Goal: Information Seeking & Learning: Learn about a topic

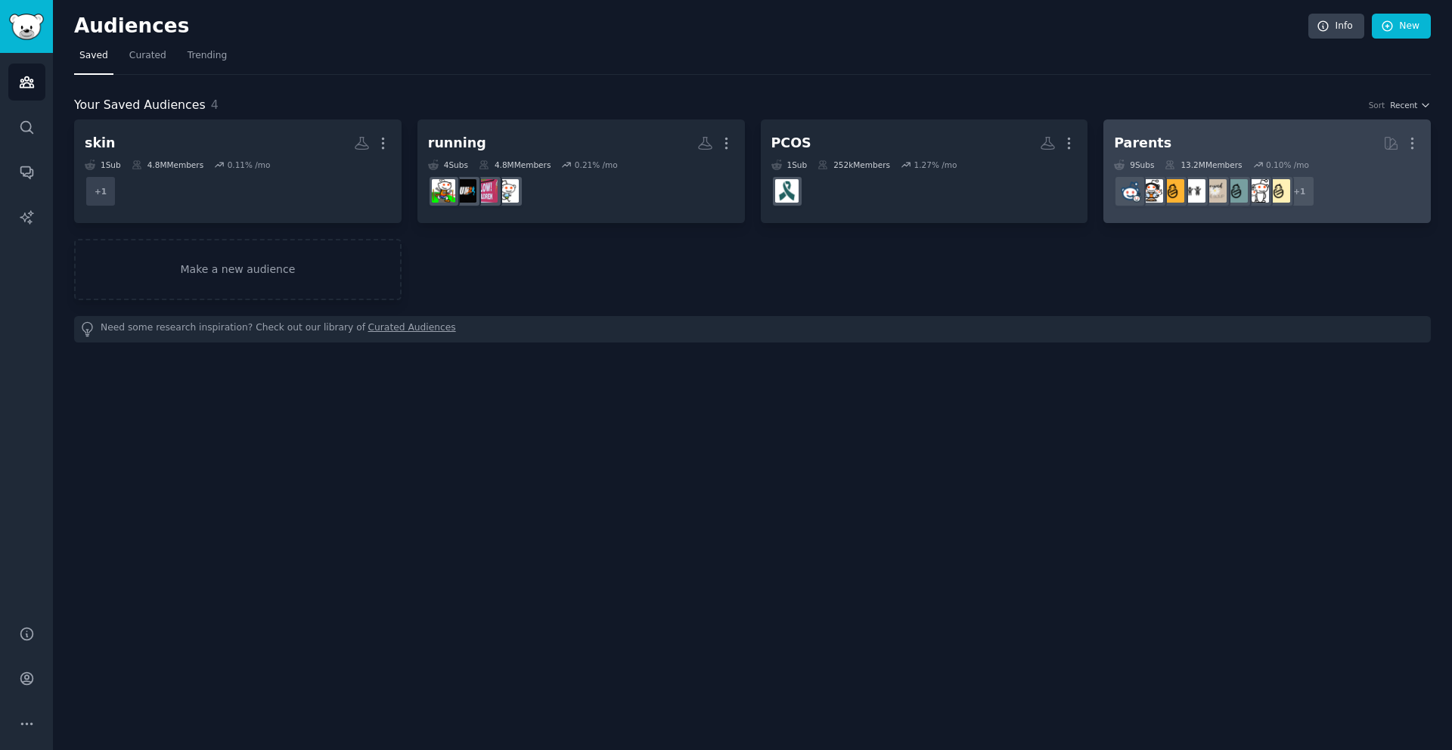
click at [1187, 154] on h2 "Parents More" at bounding box center [1267, 143] width 306 height 26
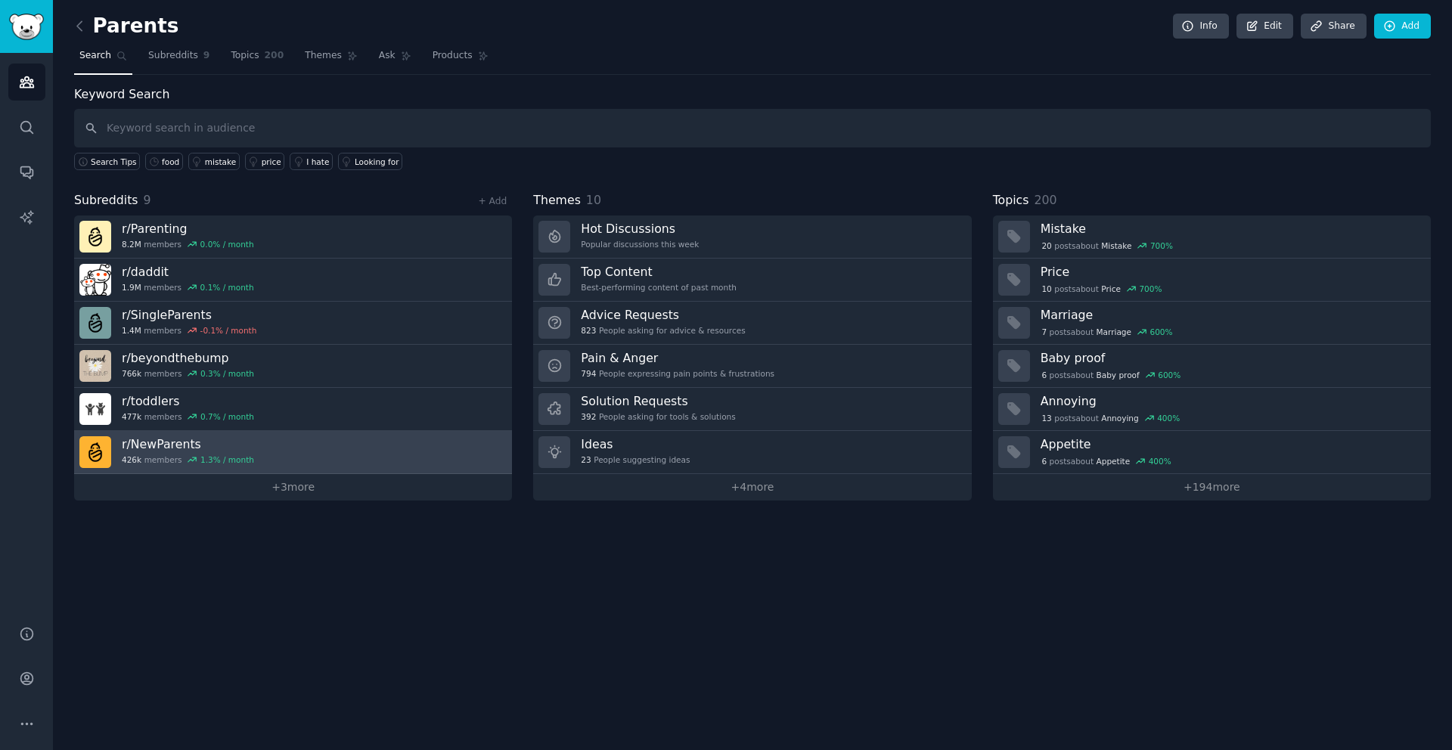
click at [266, 448] on link "r/ NewParents 426k members 1.3 % / month" at bounding box center [293, 452] width 438 height 43
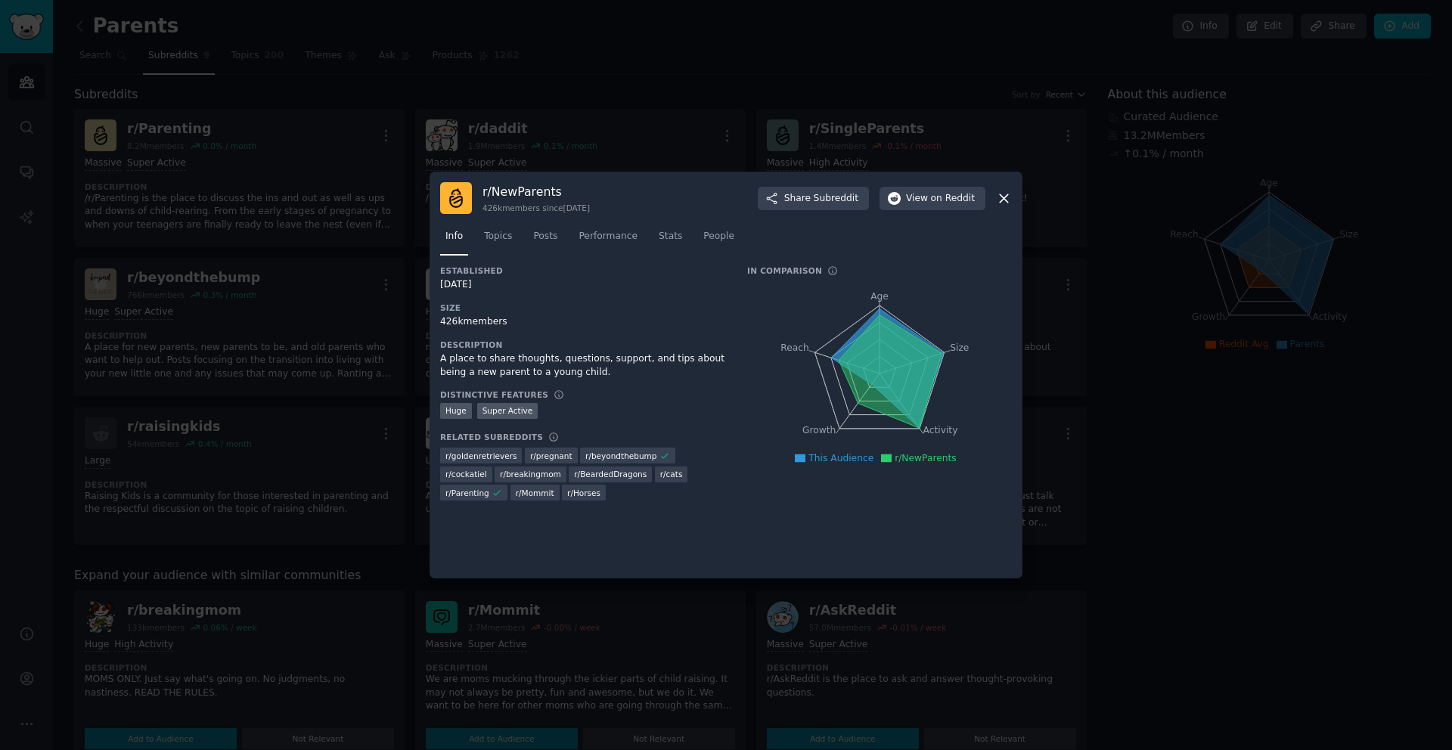
click at [1009, 192] on icon at bounding box center [1004, 199] width 16 height 16
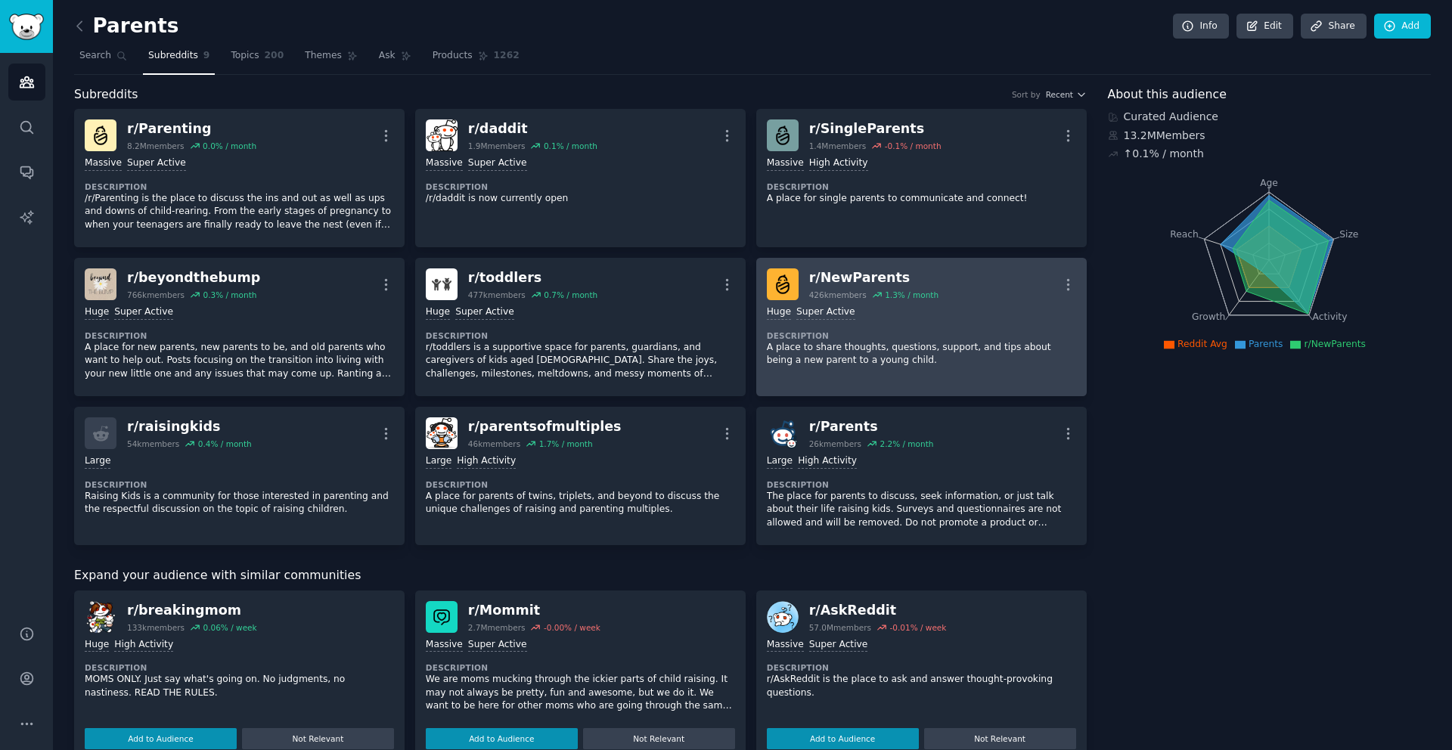
click at [915, 341] on p "A place to share thoughts, questions, support, and tips about being a new paren…" at bounding box center [921, 354] width 309 height 26
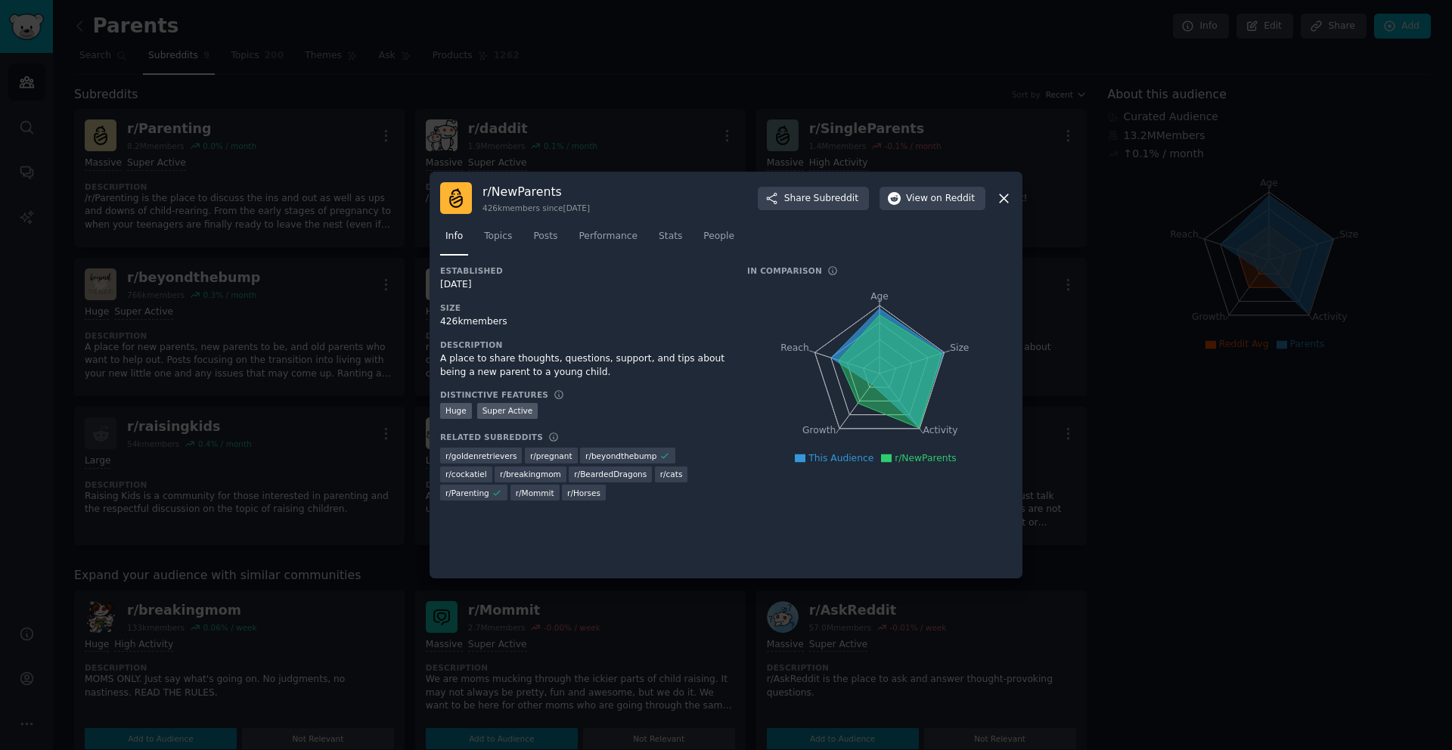
click at [986, 198] on div "r/ NewParents 426k members since [DATE] Share Subreddit View on Reddit" at bounding box center [726, 198] width 572 height 32
click at [1000, 195] on icon at bounding box center [1004, 198] width 8 height 8
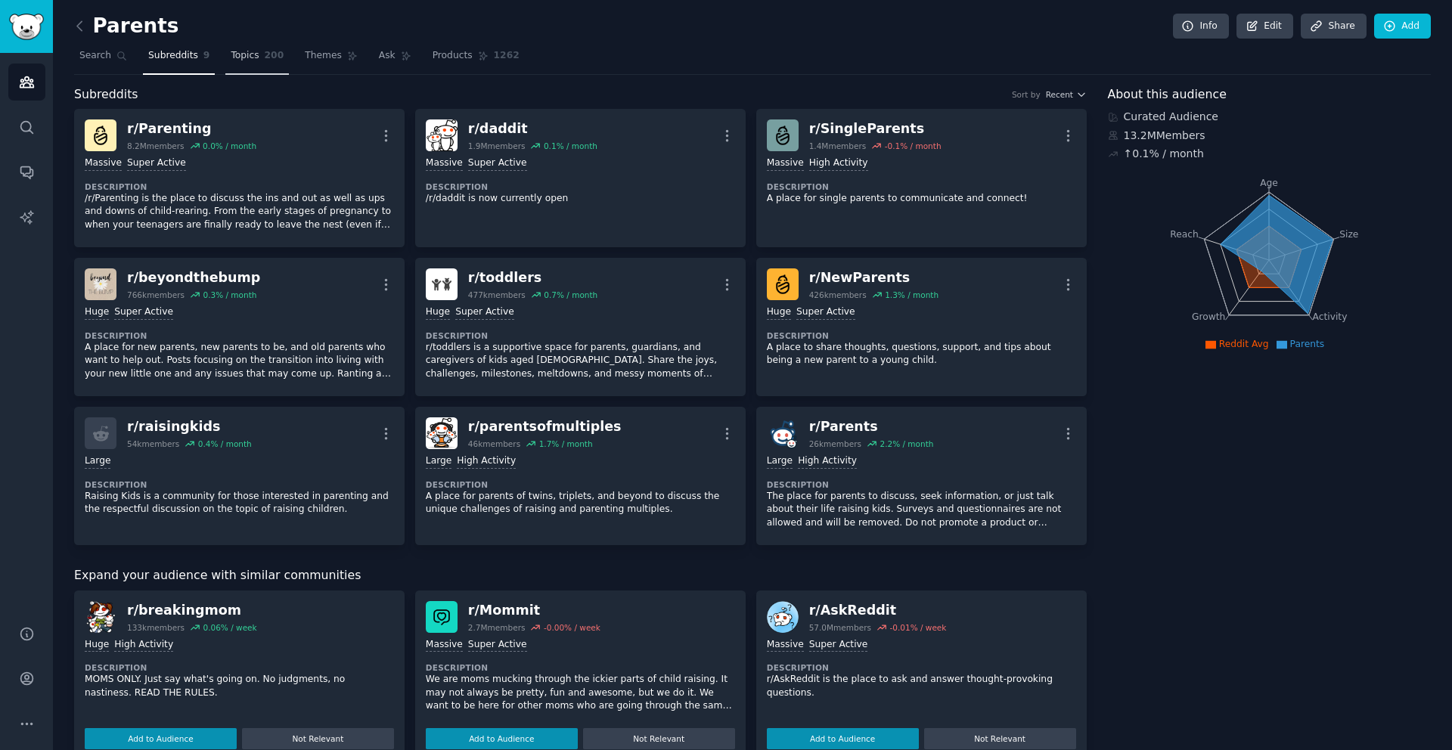
click at [242, 54] on span "Topics" at bounding box center [245, 56] width 28 height 14
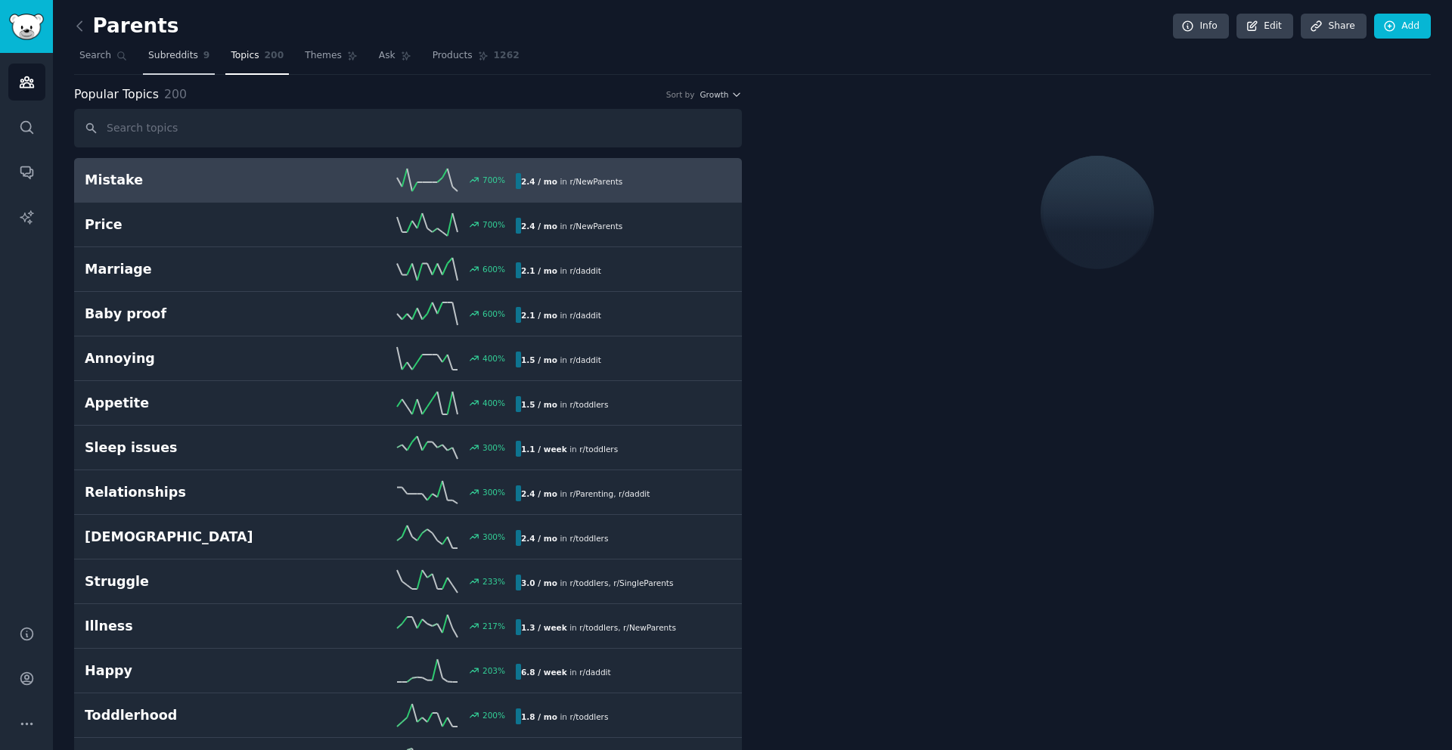
click at [190, 57] on span "Subreddits" at bounding box center [173, 56] width 50 height 14
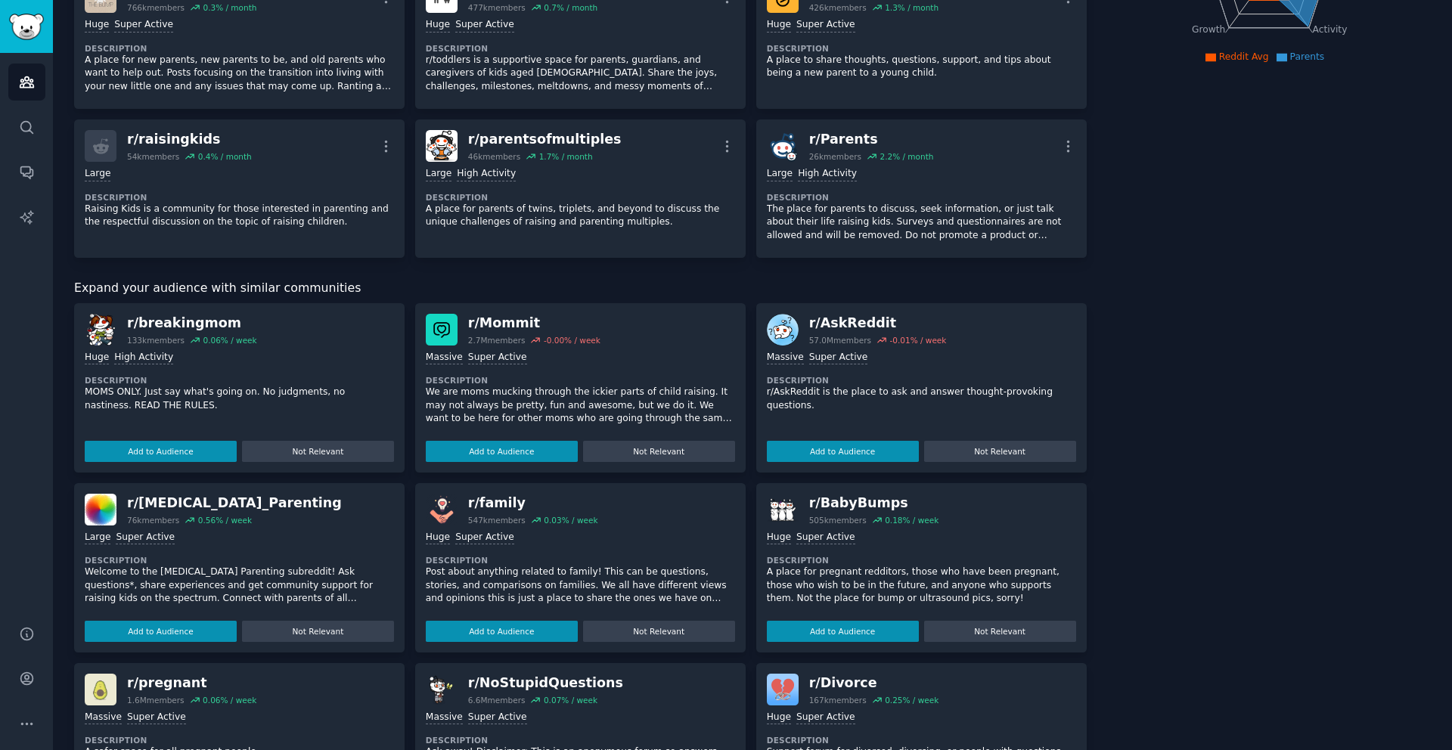
scroll to position [38, 0]
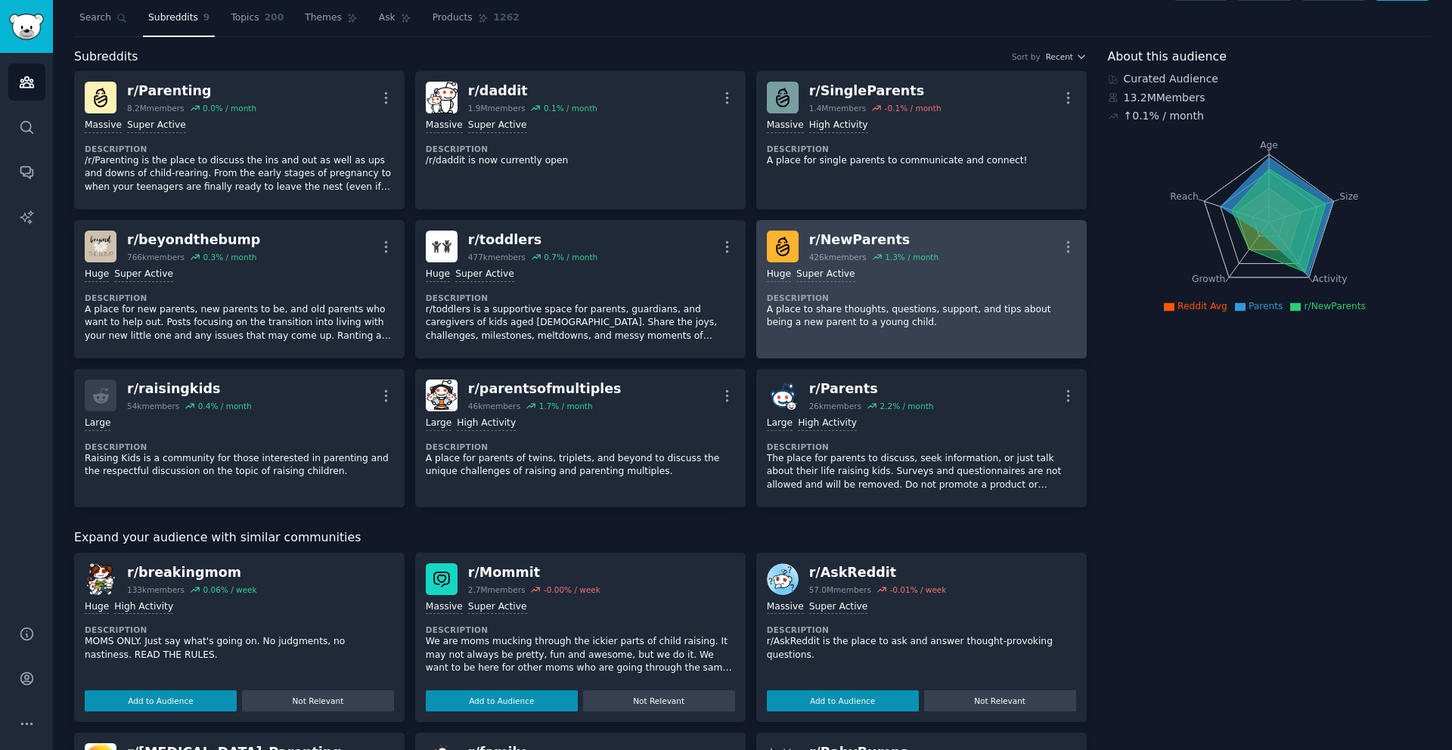
click at [777, 242] on img at bounding box center [783, 247] width 32 height 32
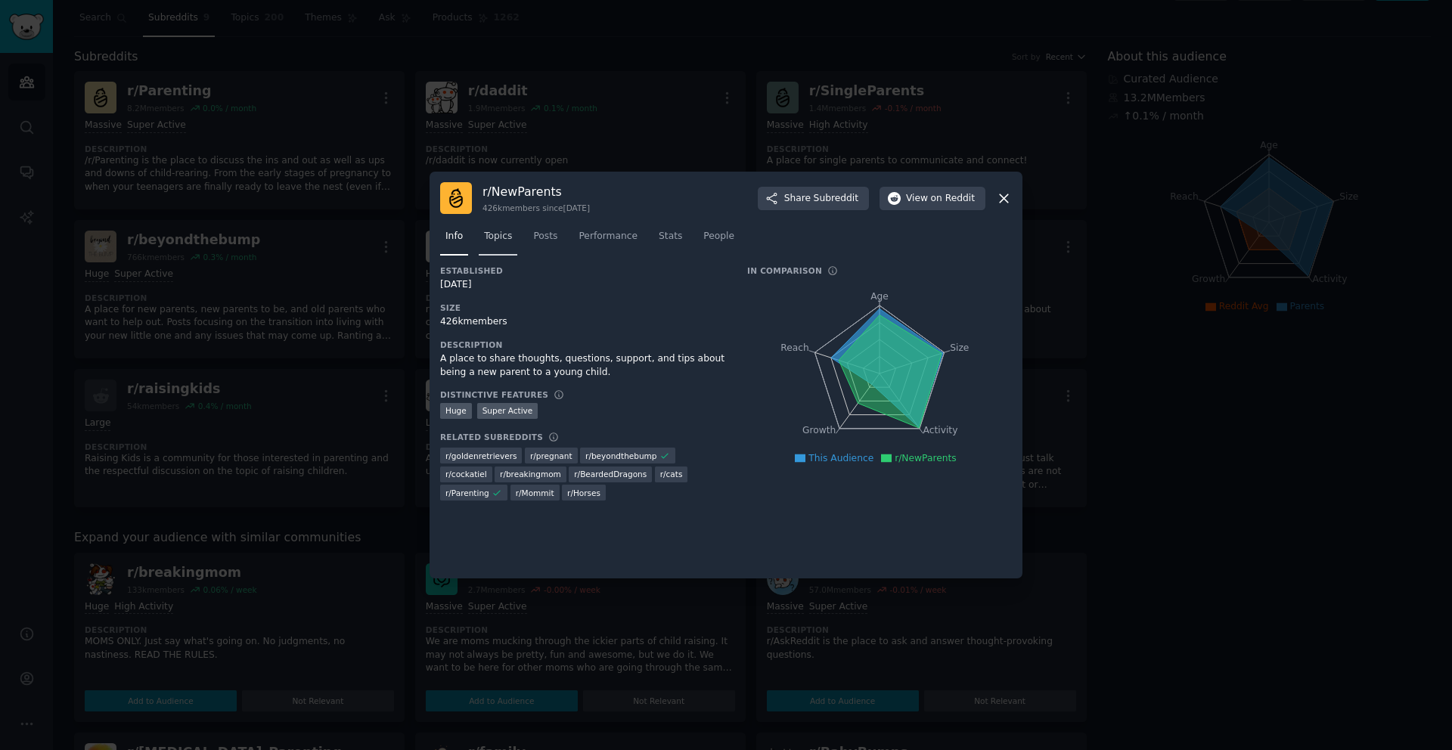
click at [504, 232] on span "Topics" at bounding box center [498, 237] width 28 height 14
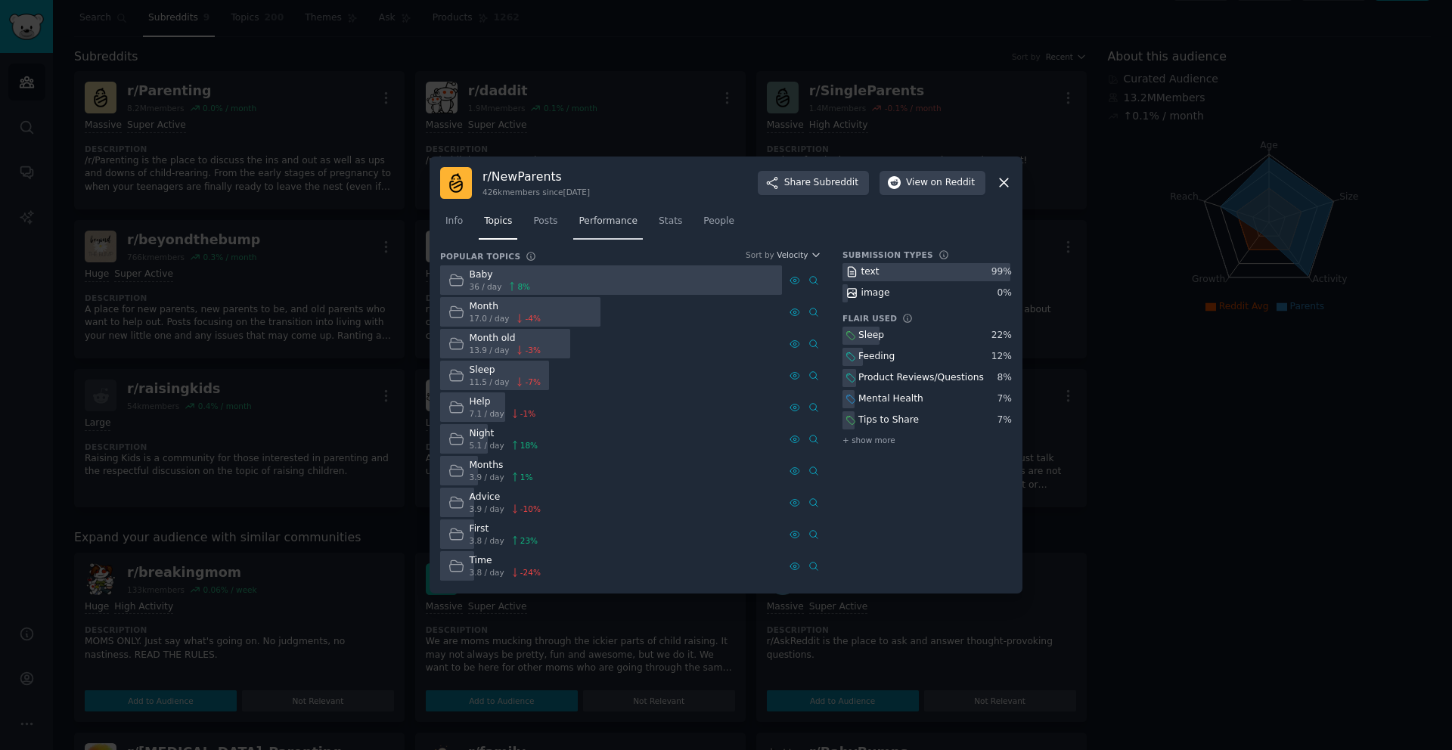
click at [603, 219] on span "Performance" at bounding box center [607, 222] width 59 height 14
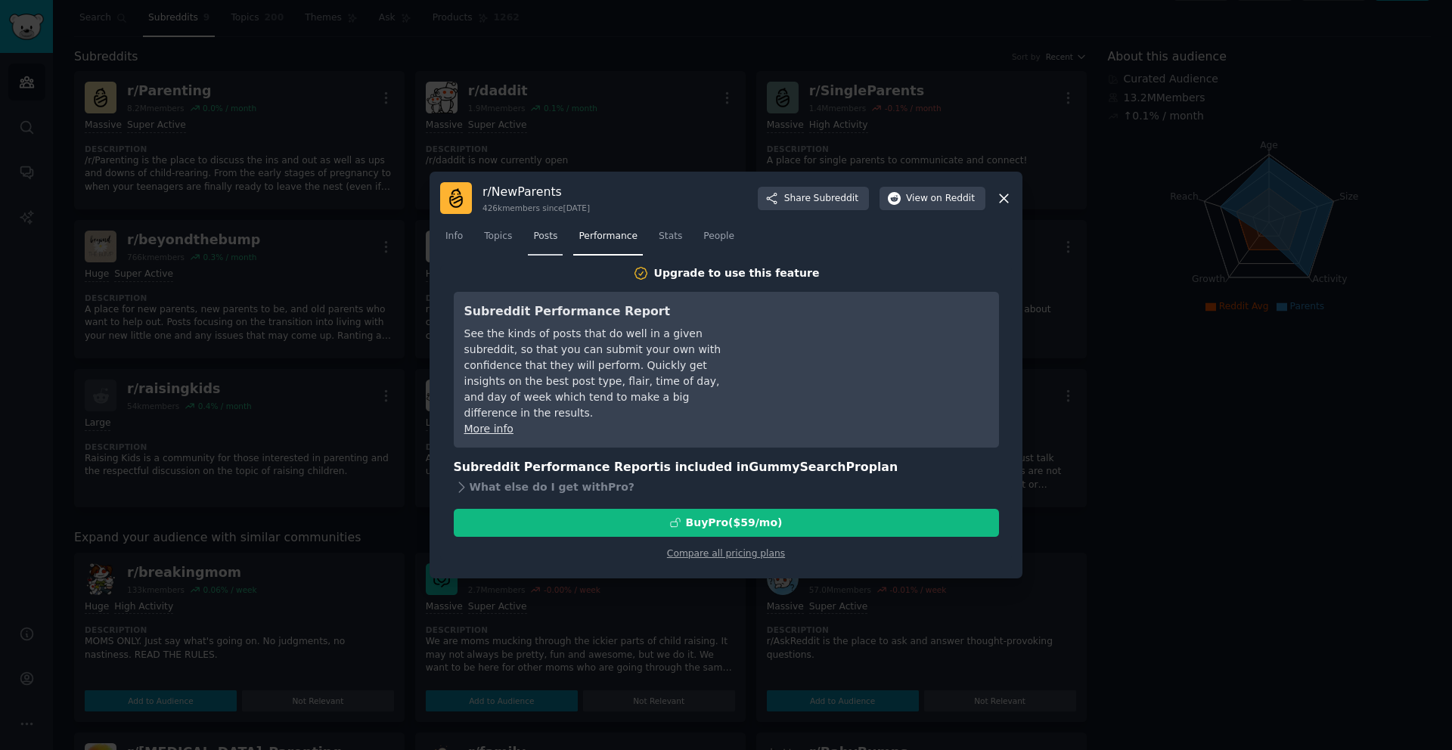
click at [539, 249] on link "Posts" at bounding box center [545, 240] width 35 height 31
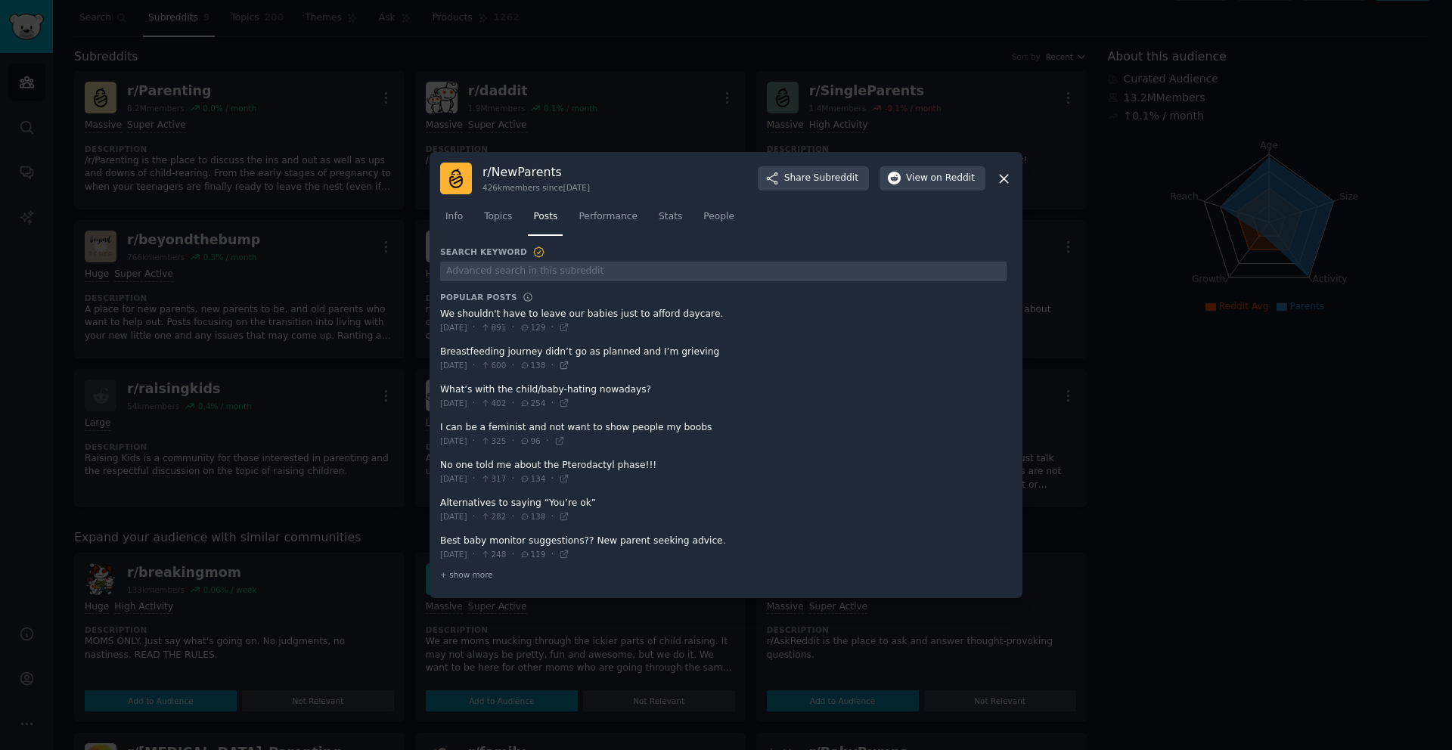
click at [568, 364] on icon at bounding box center [564, 365] width 7 height 7
click at [495, 214] on span "Topics" at bounding box center [498, 217] width 28 height 14
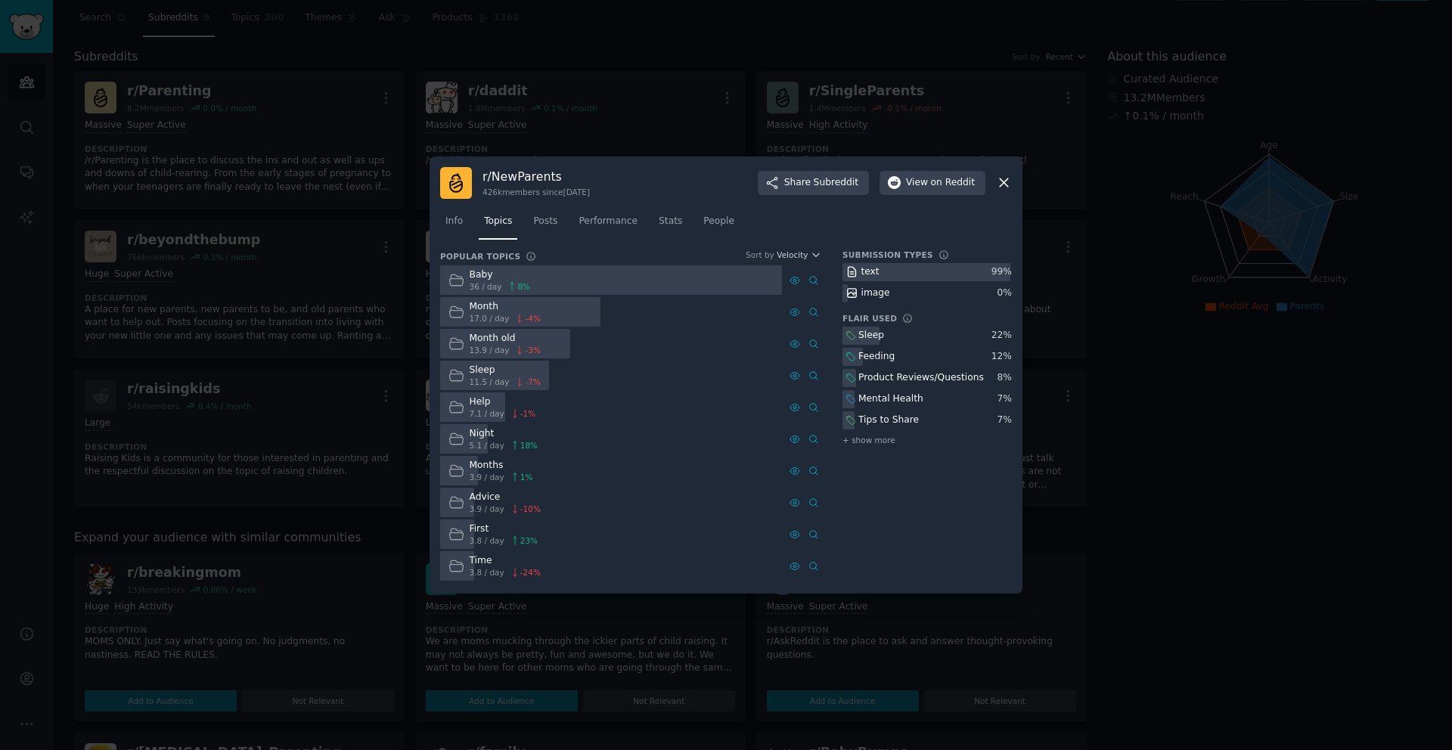
click at [849, 380] on icon at bounding box center [850, 378] width 8 height 8
click at [887, 378] on div "Product Reviews/Questions" at bounding box center [921, 378] width 126 height 14
click at [942, 383] on div "Product Reviews/Questions" at bounding box center [921, 378] width 126 height 14
click at [994, 178] on div "r/ NewParents 426k members since [DATE] Share Subreddit View on Reddit" at bounding box center [726, 183] width 572 height 32
click at [1002, 176] on icon at bounding box center [1004, 183] width 16 height 16
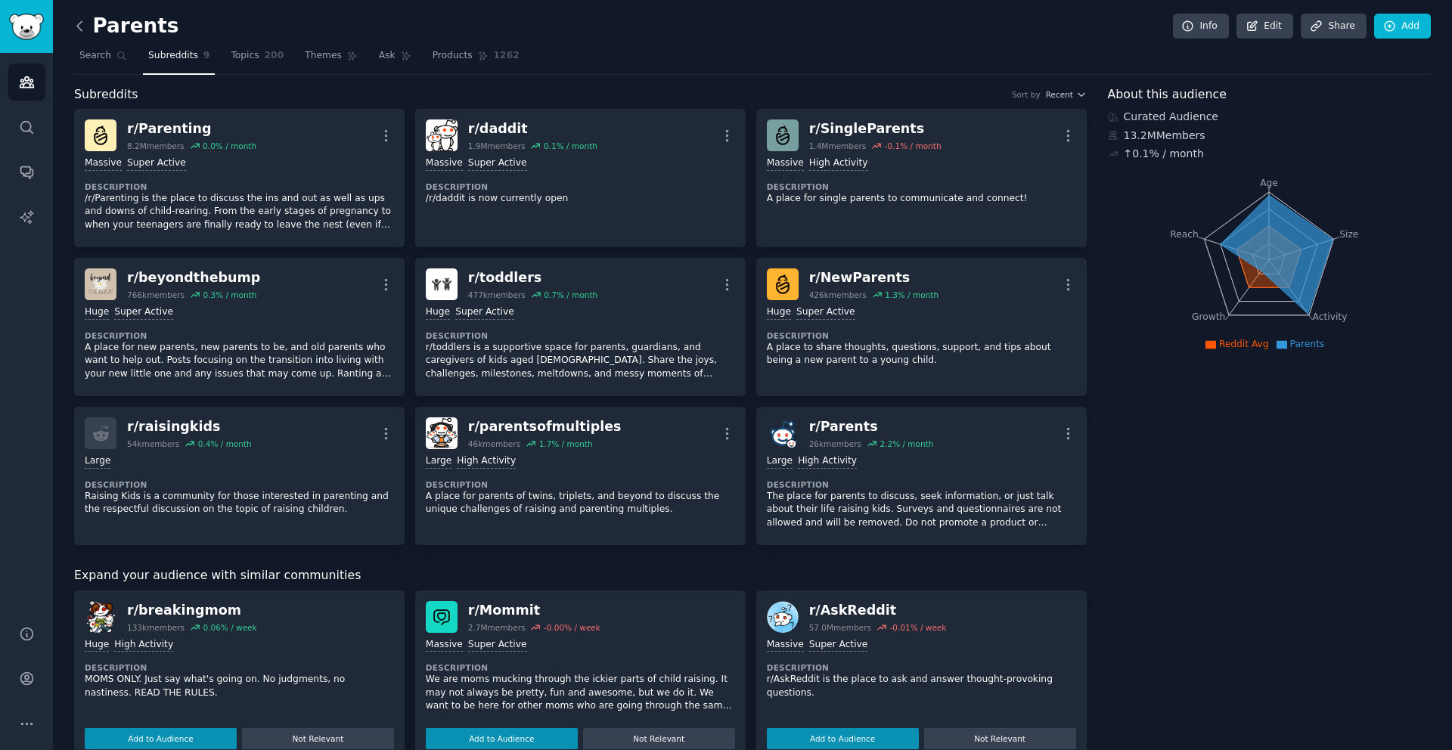
click at [80, 21] on icon at bounding box center [79, 25] width 5 height 9
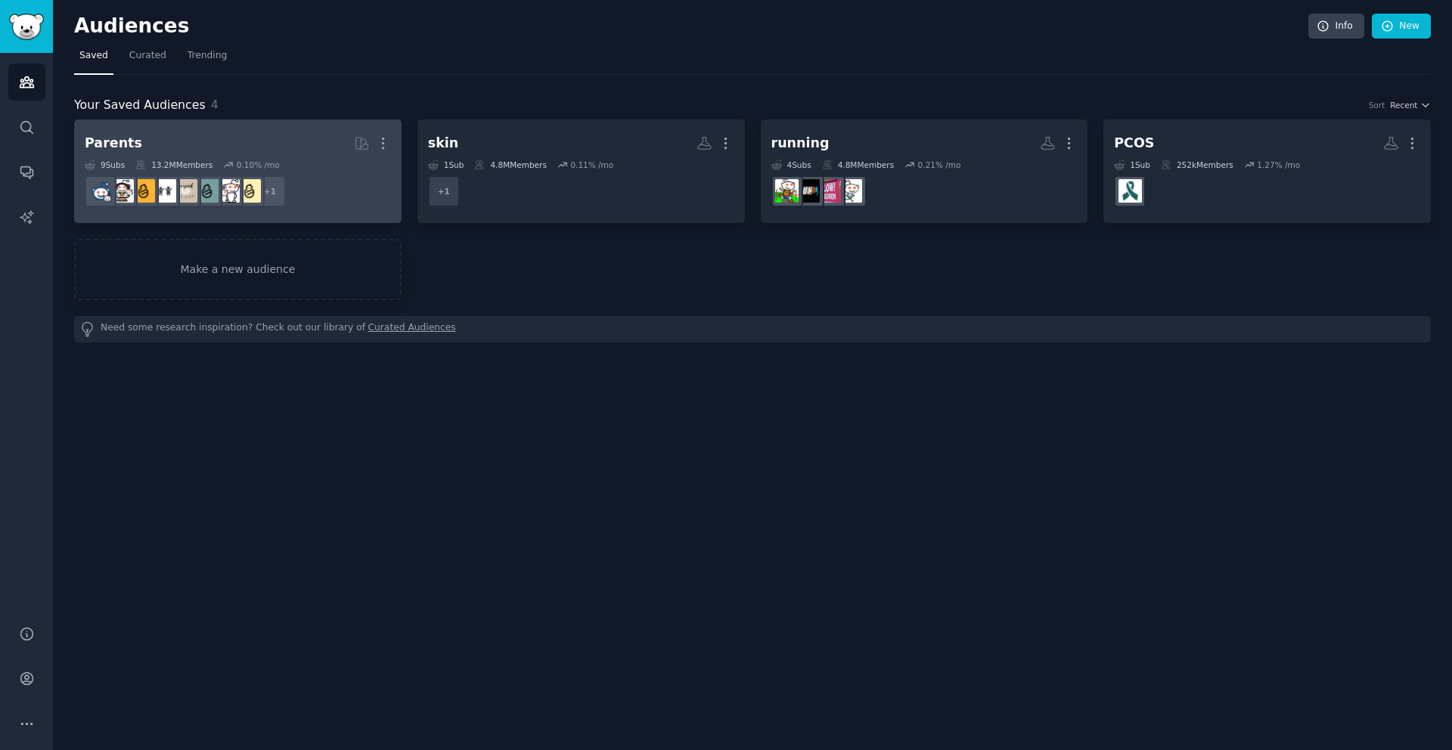
click at [298, 172] on dd "+ 1" at bounding box center [238, 191] width 306 height 42
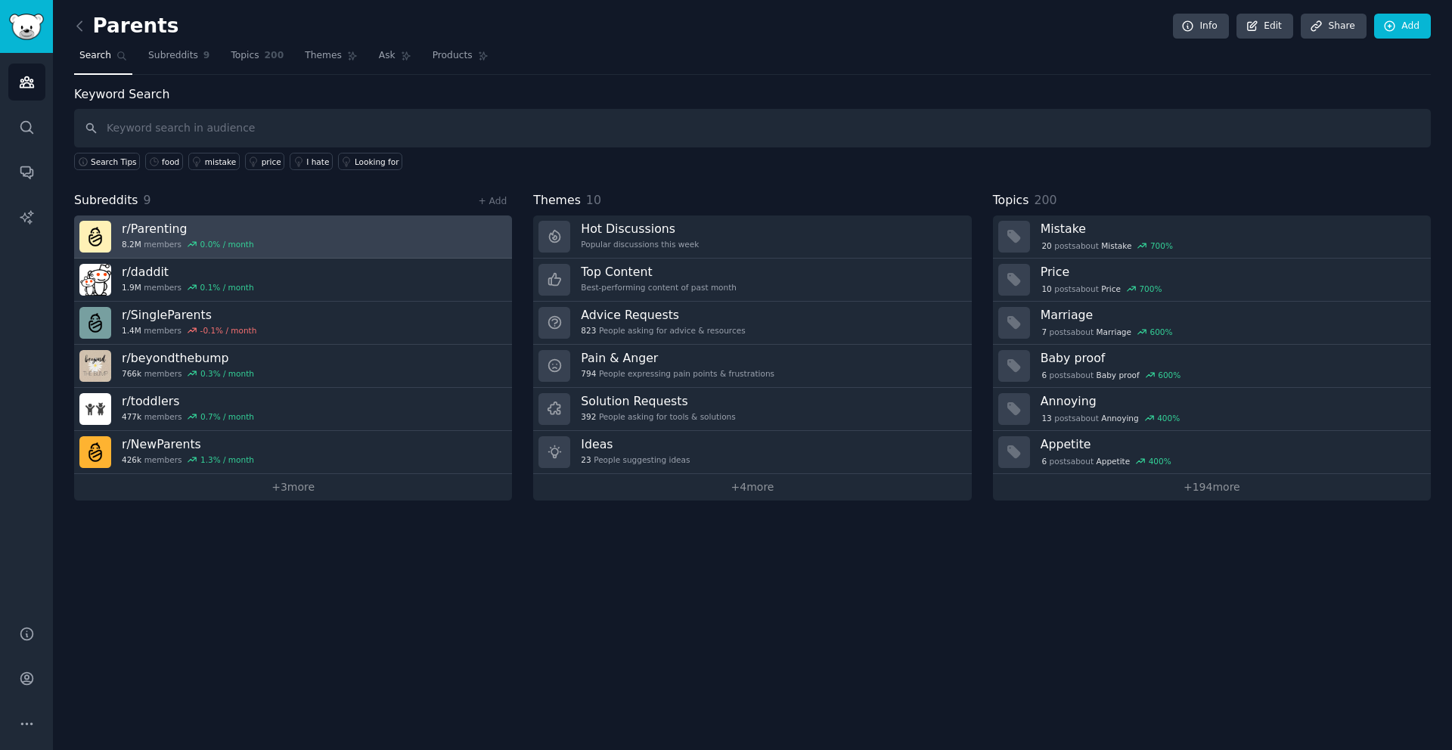
click at [278, 231] on link "r/ Parenting 8.2M members 0.0 % / month" at bounding box center [293, 237] width 438 height 43
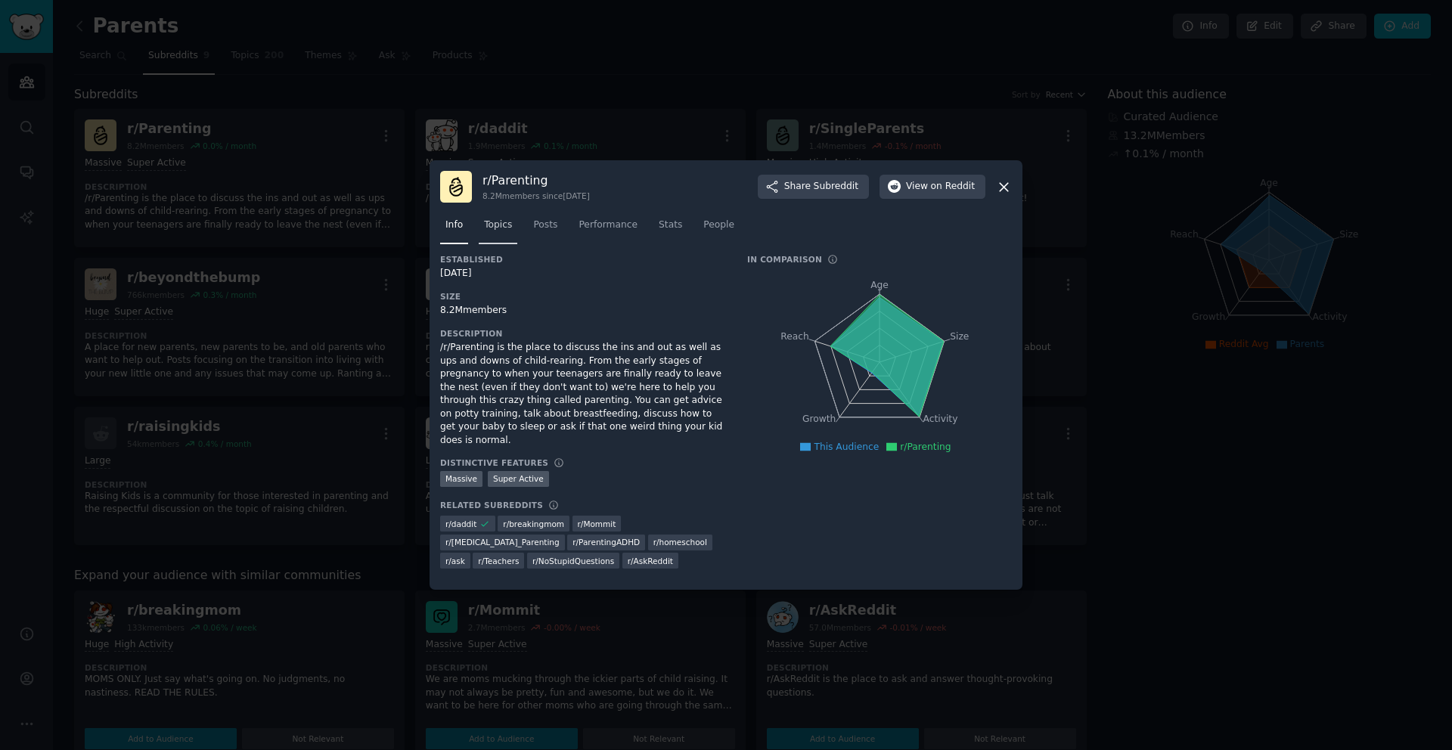
click at [510, 232] on span "Topics" at bounding box center [498, 226] width 28 height 14
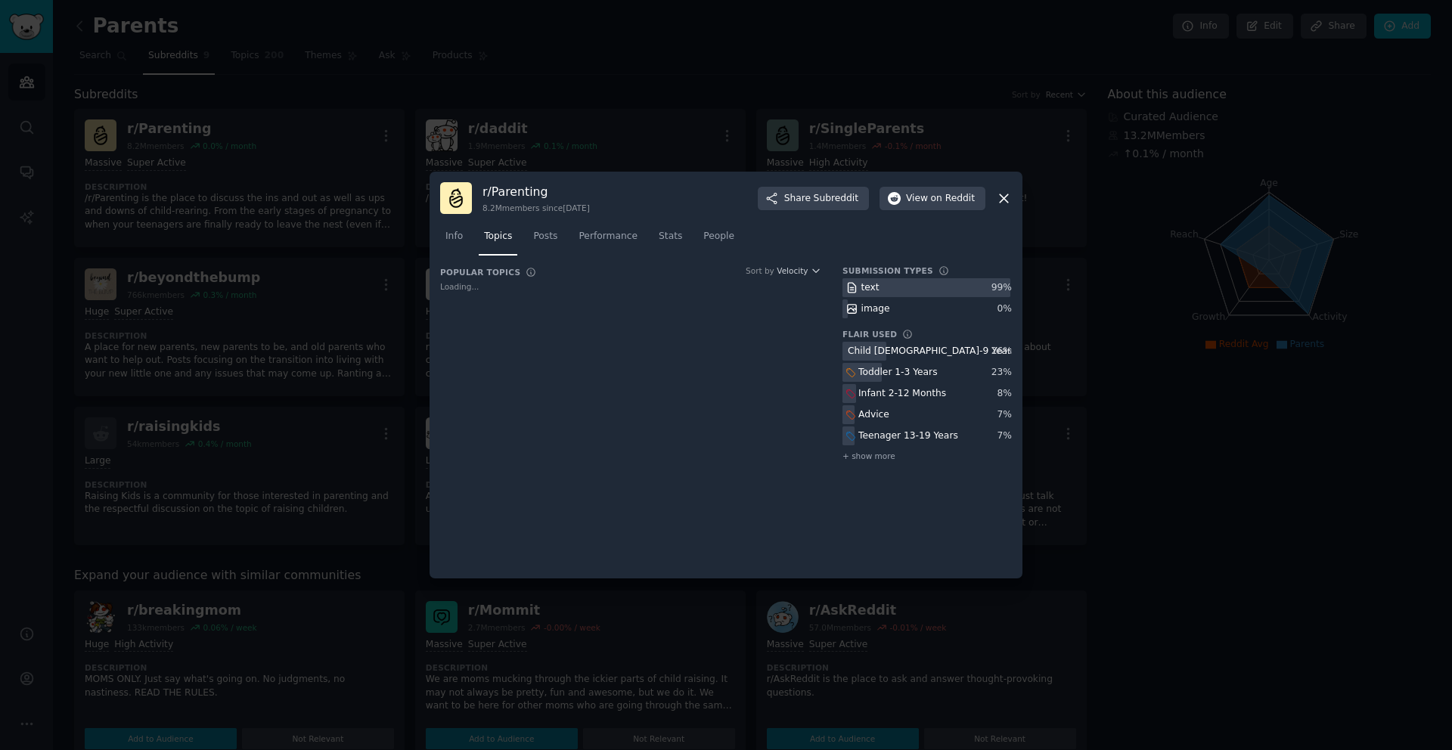
drag, startPoint x: 1000, startPoint y: 191, endPoint x: 906, endPoint y: 175, distance: 95.0
click at [1000, 191] on icon at bounding box center [1004, 199] width 16 height 16
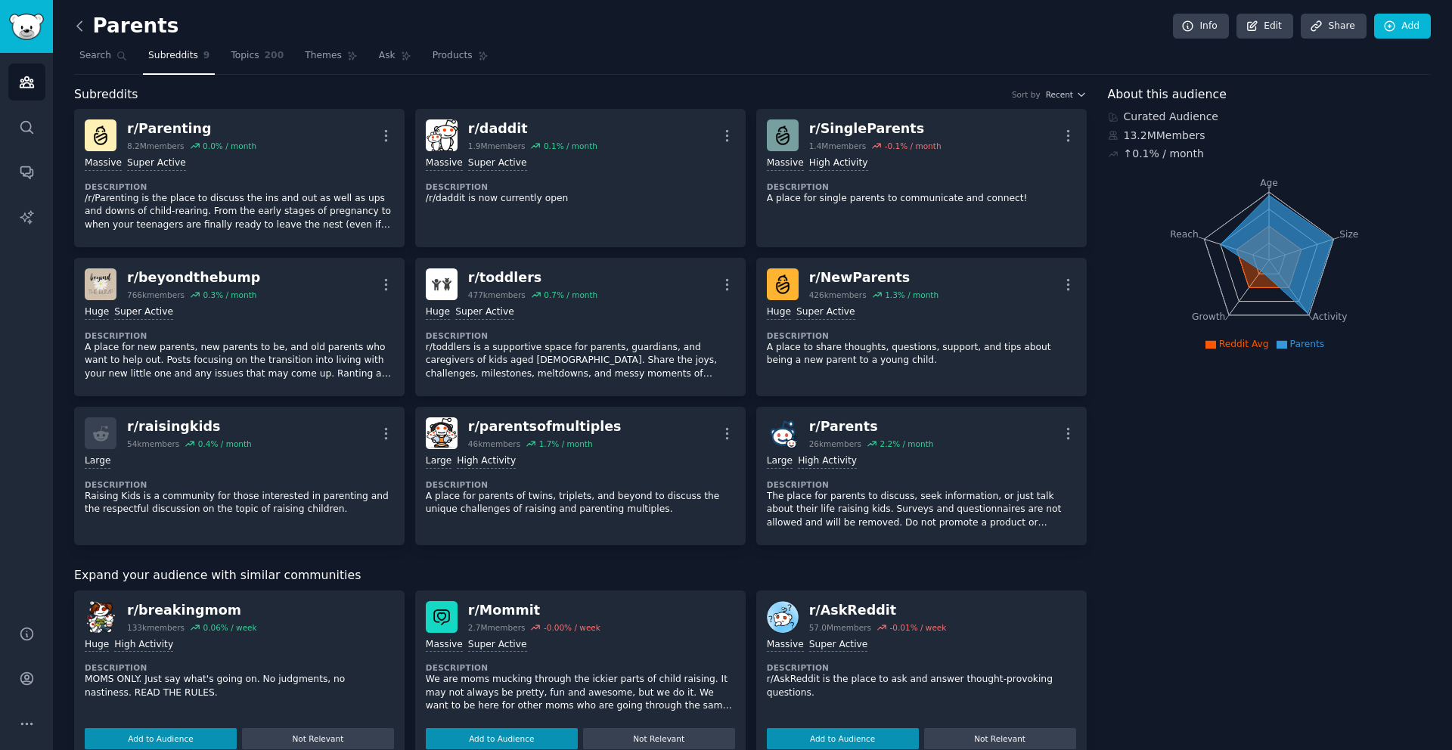
click at [80, 30] on icon at bounding box center [79, 25] width 5 height 9
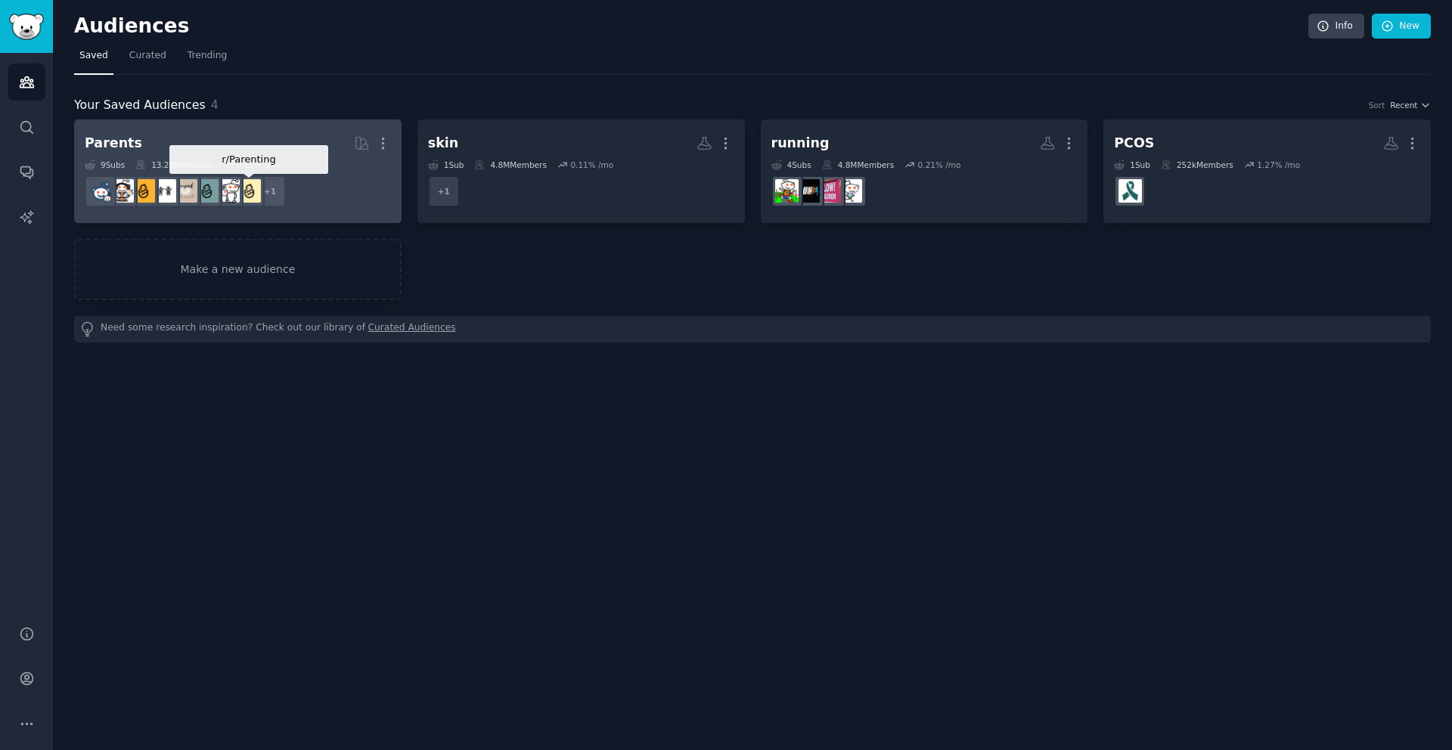
click at [251, 185] on img at bounding box center [248, 190] width 23 height 23
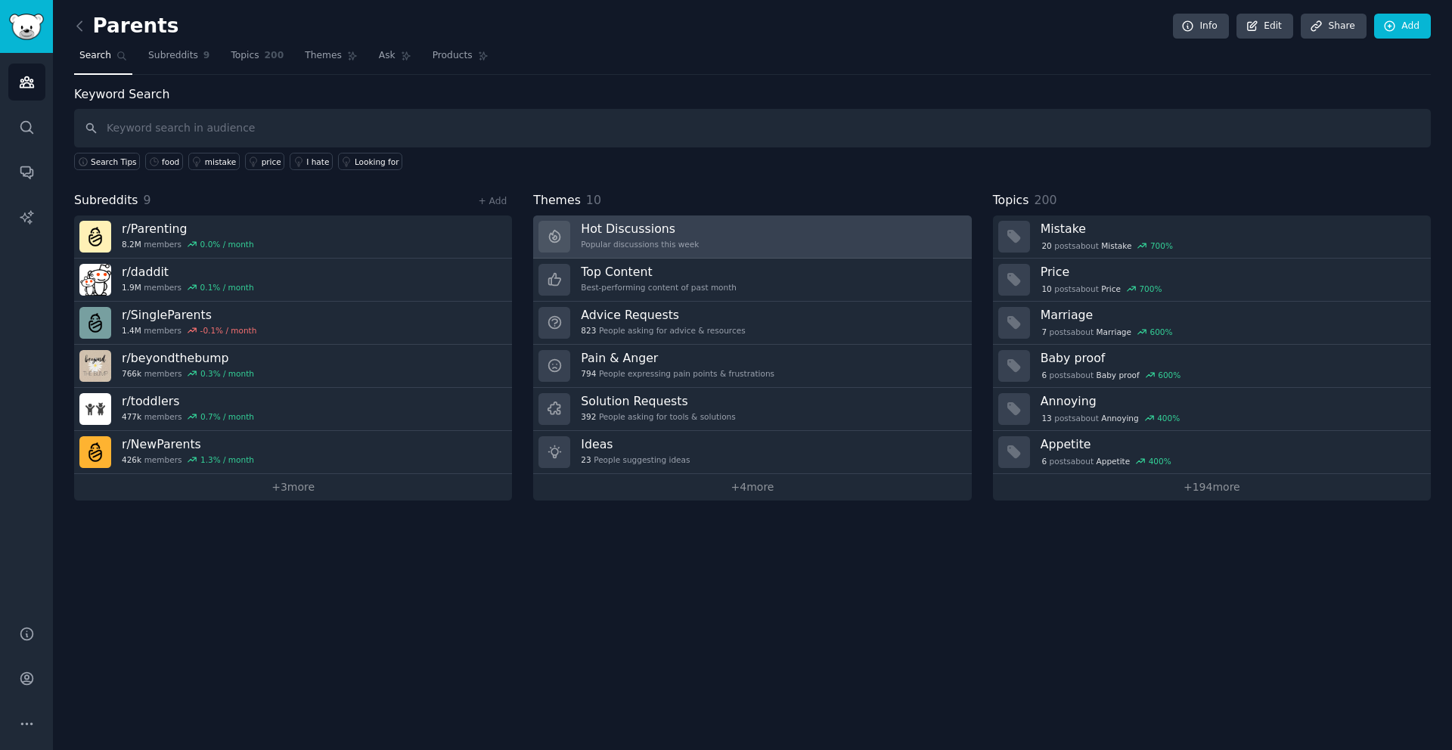
click at [668, 245] on div "Popular discussions this week" at bounding box center [640, 244] width 118 height 11
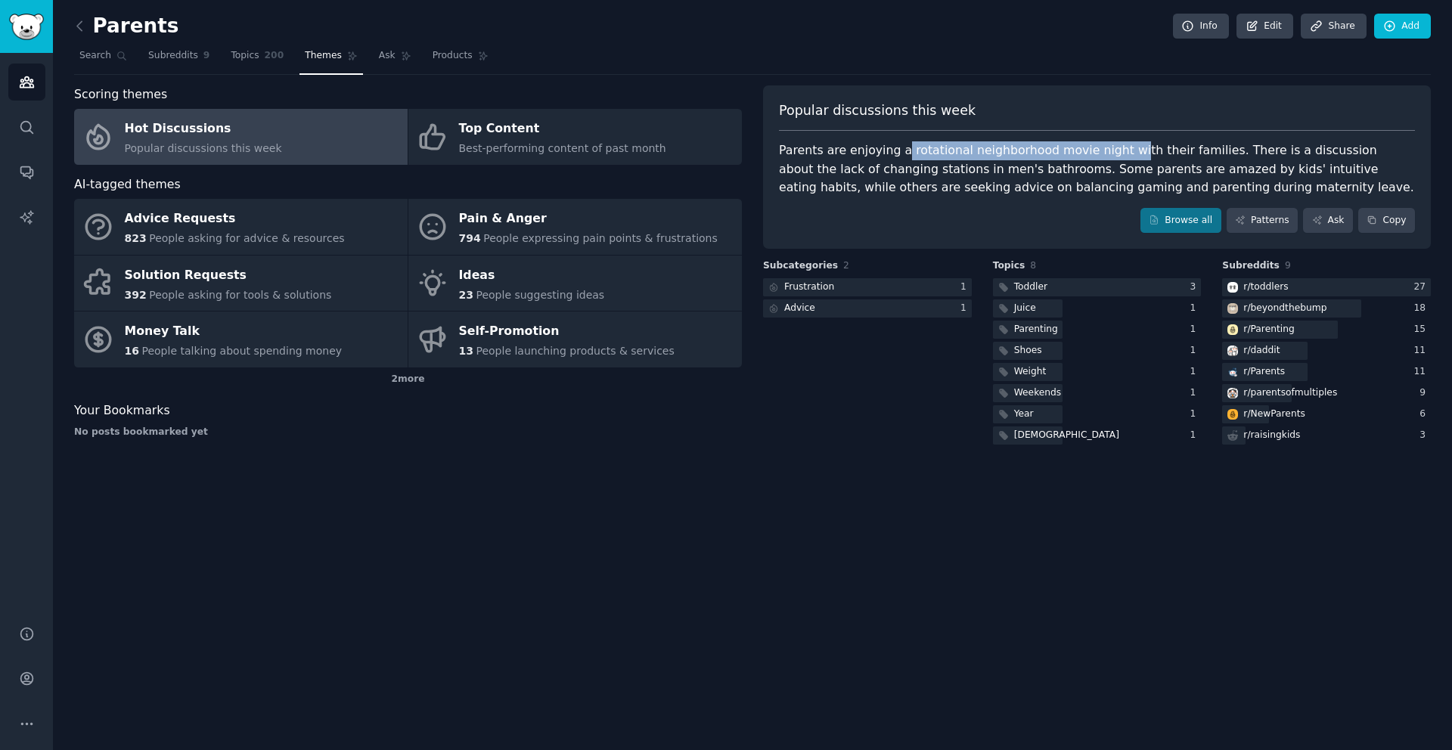
drag, startPoint x: 898, startPoint y: 154, endPoint x: 1135, endPoint y: 150, distance: 236.7
click at [1110, 151] on div "Parents are enjoying a rotational neighborhood movie night with their families.…" at bounding box center [1097, 169] width 636 height 56
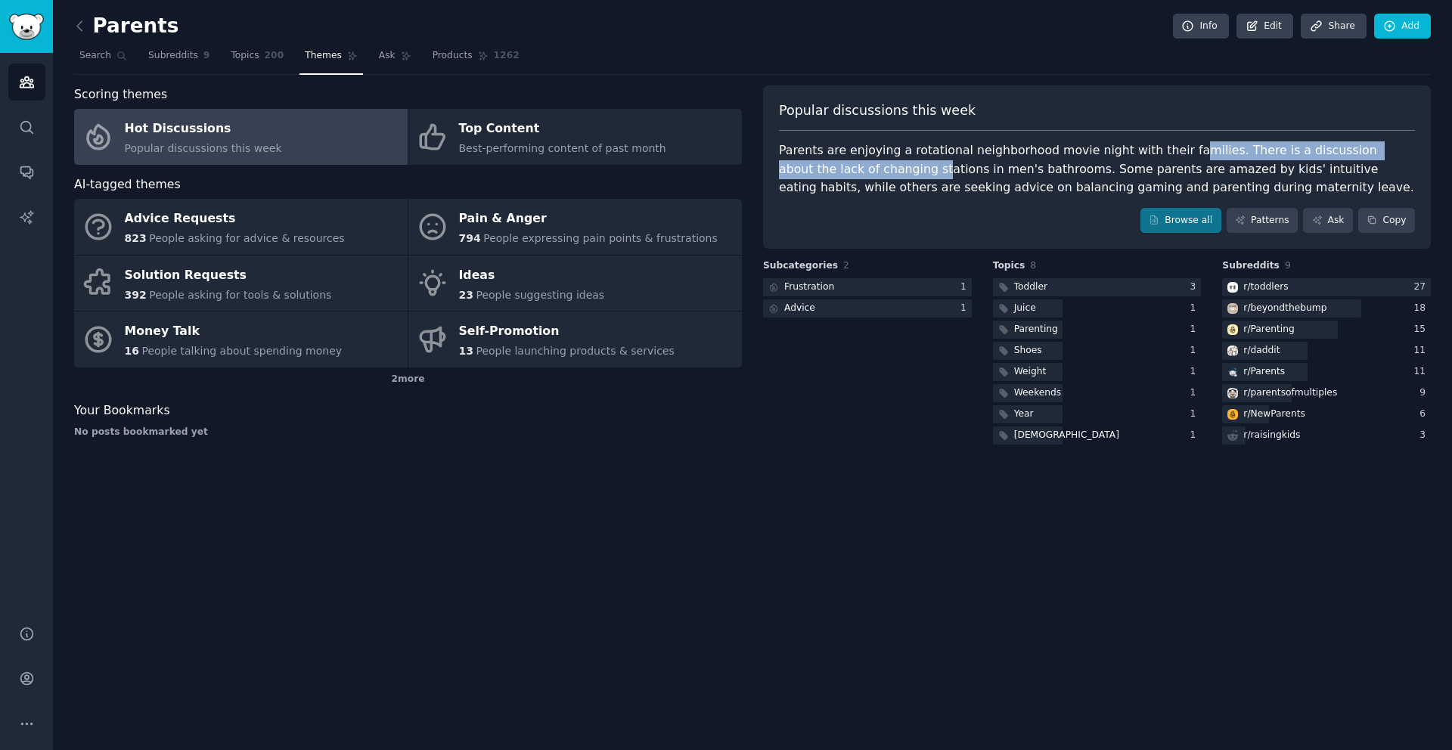
drag, startPoint x: 1168, startPoint y: 148, endPoint x: 843, endPoint y: 175, distance: 325.5
click at [843, 175] on div "Parents are enjoying a rotational neighborhood movie night with their families.…" at bounding box center [1097, 169] width 636 height 56
click at [812, 171] on div "Parents are enjoying a rotational neighborhood movie night with their families.…" at bounding box center [1097, 169] width 636 height 56
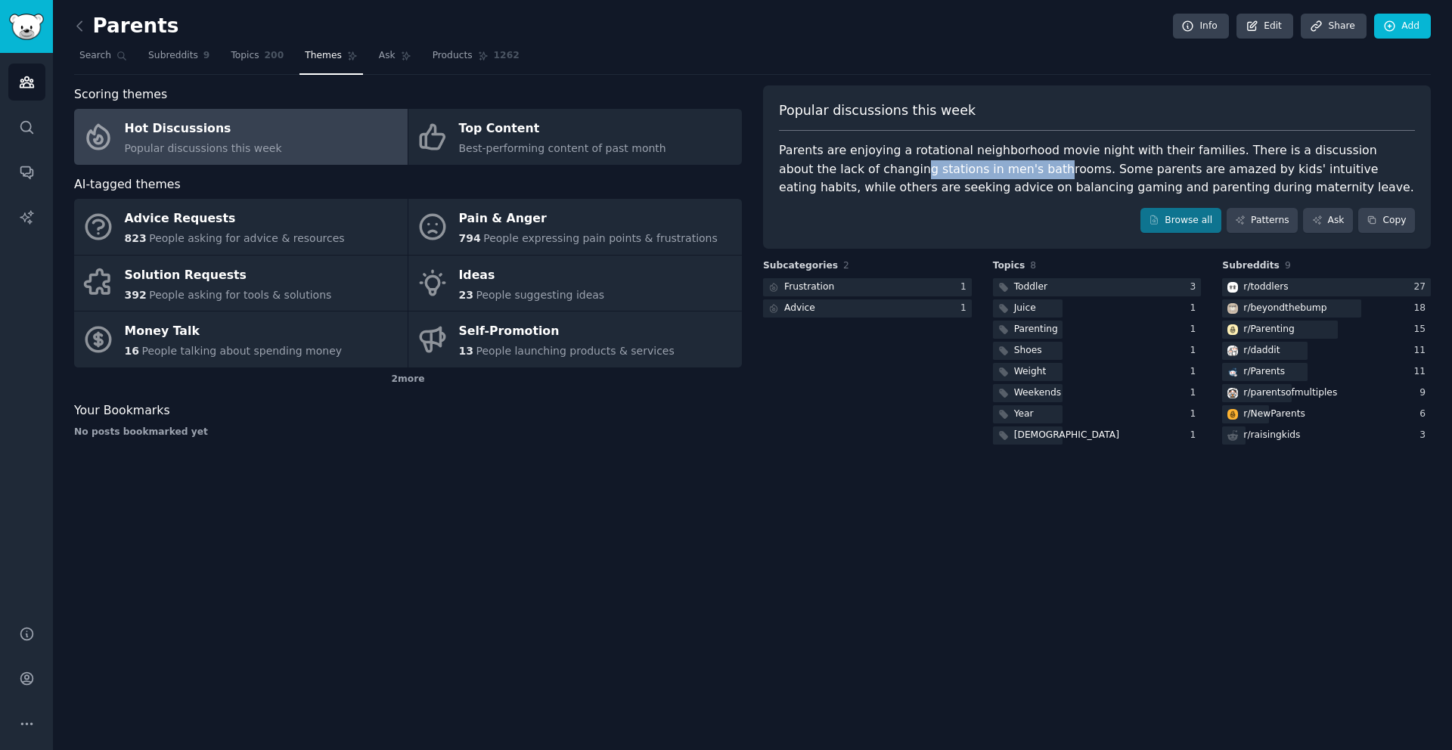
drag, startPoint x: 890, startPoint y: 169, endPoint x: 1004, endPoint y: 169, distance: 114.2
click at [1001, 169] on div "Parents are enjoying a rotational neighborhood movie night with their families.…" at bounding box center [1097, 169] width 636 height 56
click at [1004, 169] on div "Parents are enjoying a rotational neighborhood movie night with their families.…" at bounding box center [1097, 169] width 636 height 56
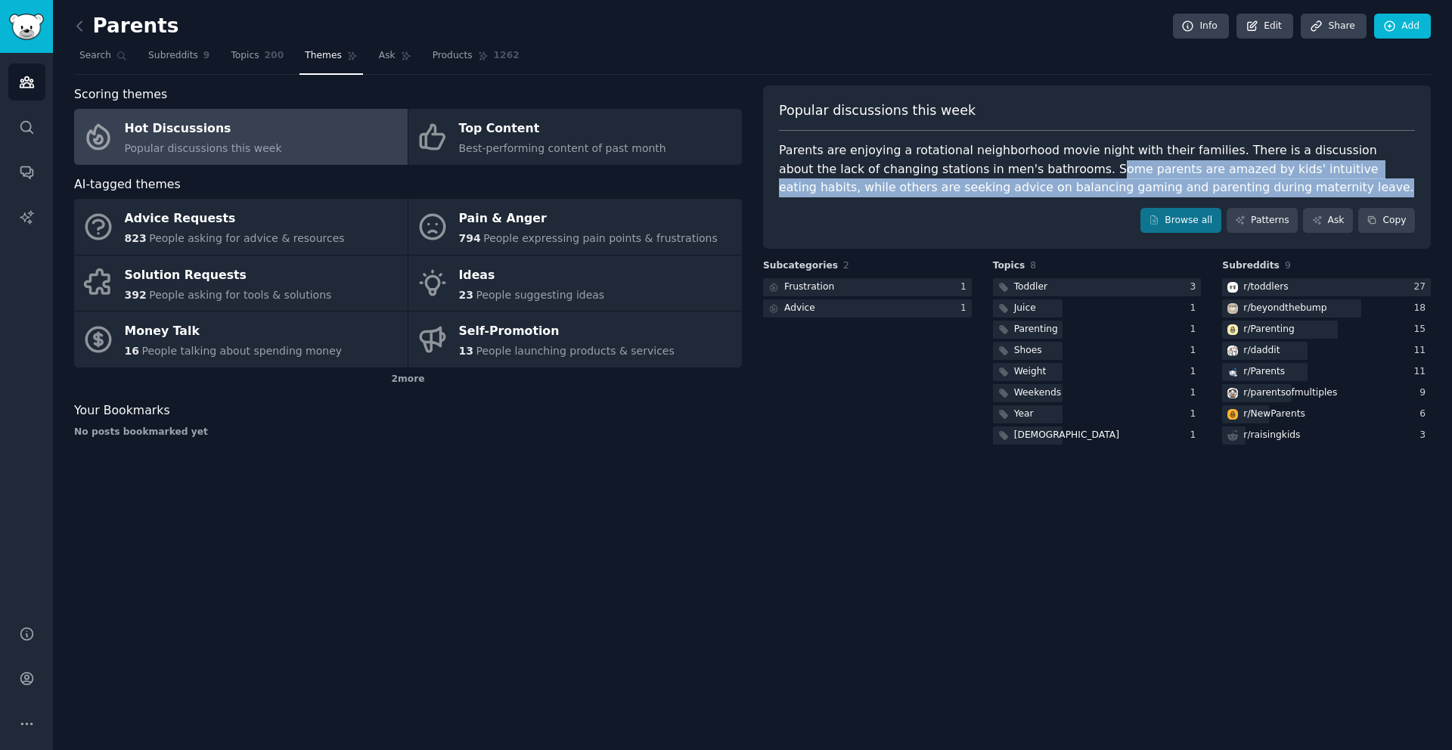
drag, startPoint x: 997, startPoint y: 169, endPoint x: 1202, endPoint y: 180, distance: 204.4
click at [1201, 181] on div "Parents are enjoying a rotational neighborhood movie night with their families.…" at bounding box center [1097, 169] width 636 height 56
click at [1202, 180] on div "Parents are enjoying a rotational neighborhood movie night with their families.…" at bounding box center [1097, 169] width 636 height 56
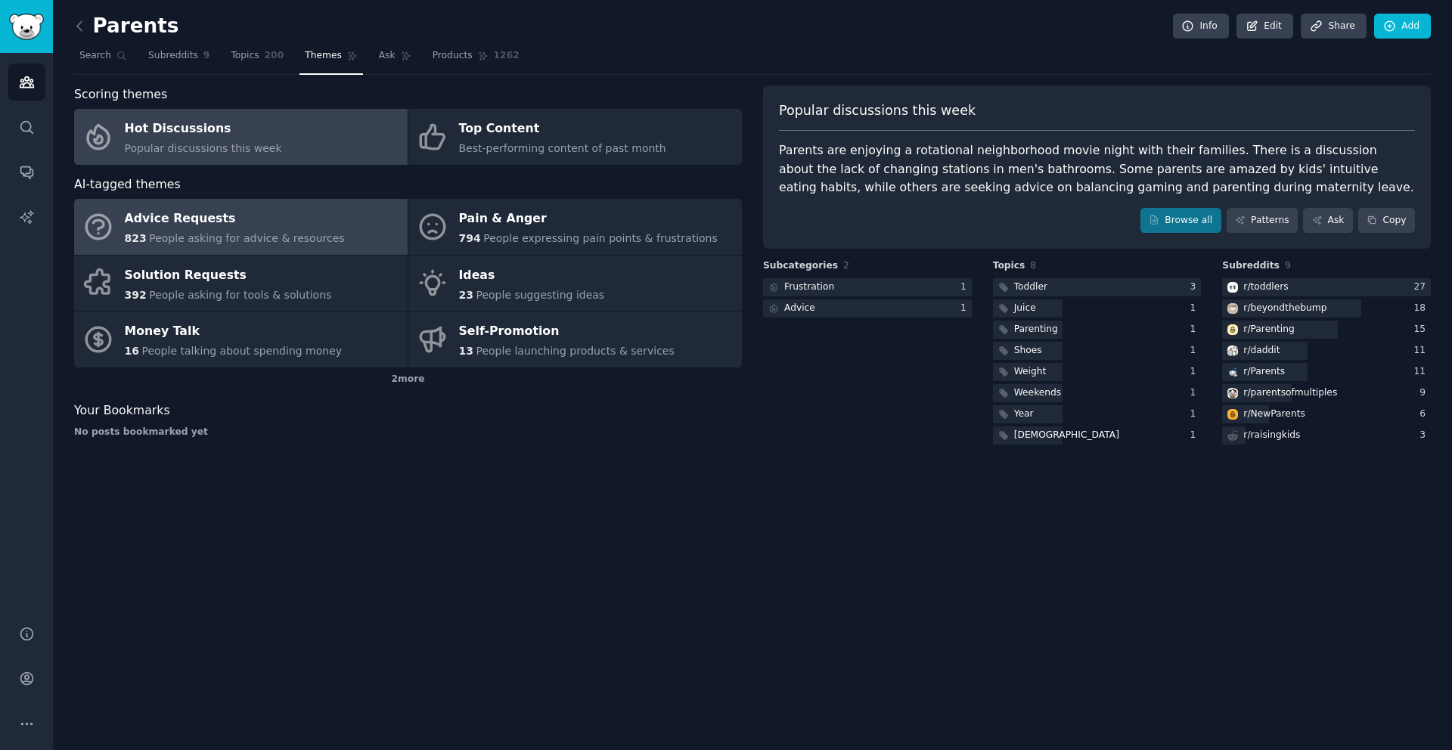
click at [319, 240] on span "People asking for advice & resources" at bounding box center [246, 238] width 195 height 12
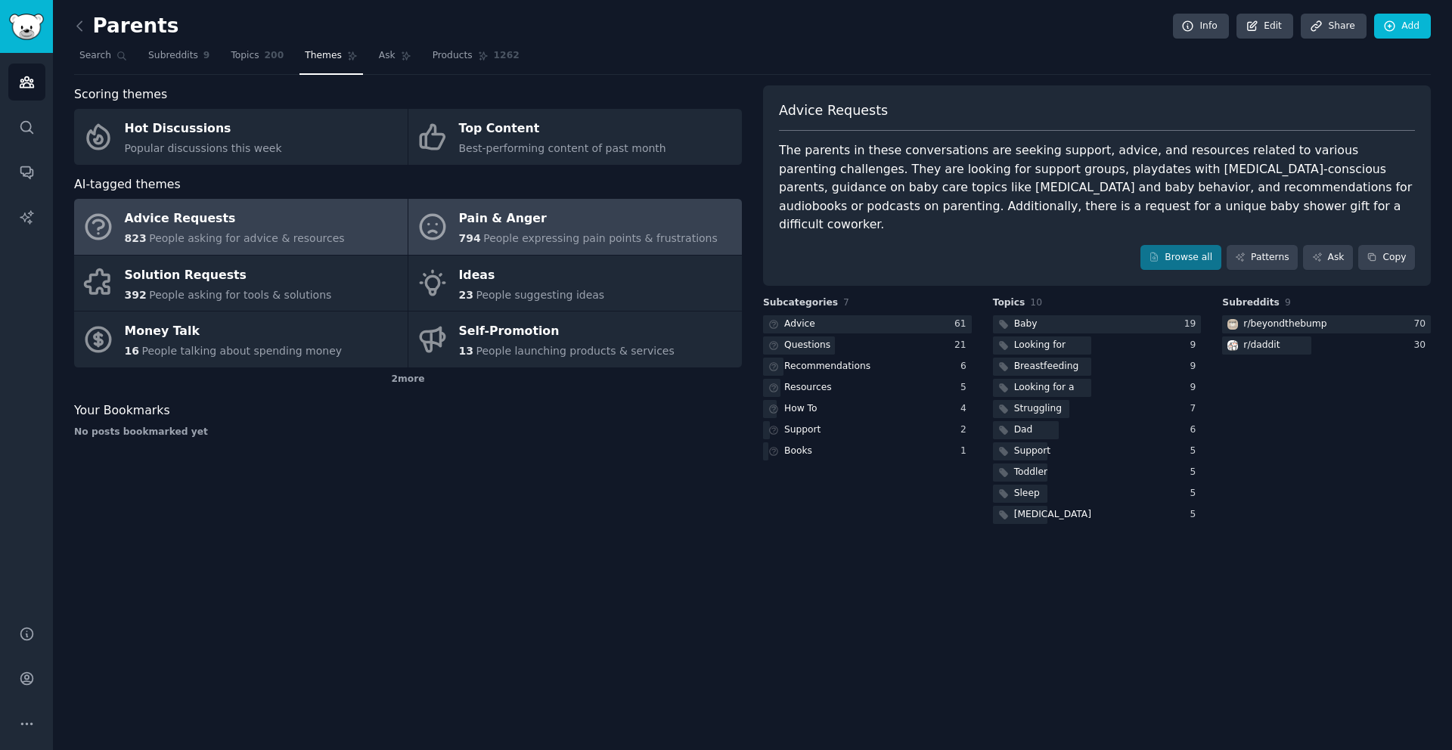
click at [624, 221] on div "Pain & Anger" at bounding box center [588, 219] width 259 height 24
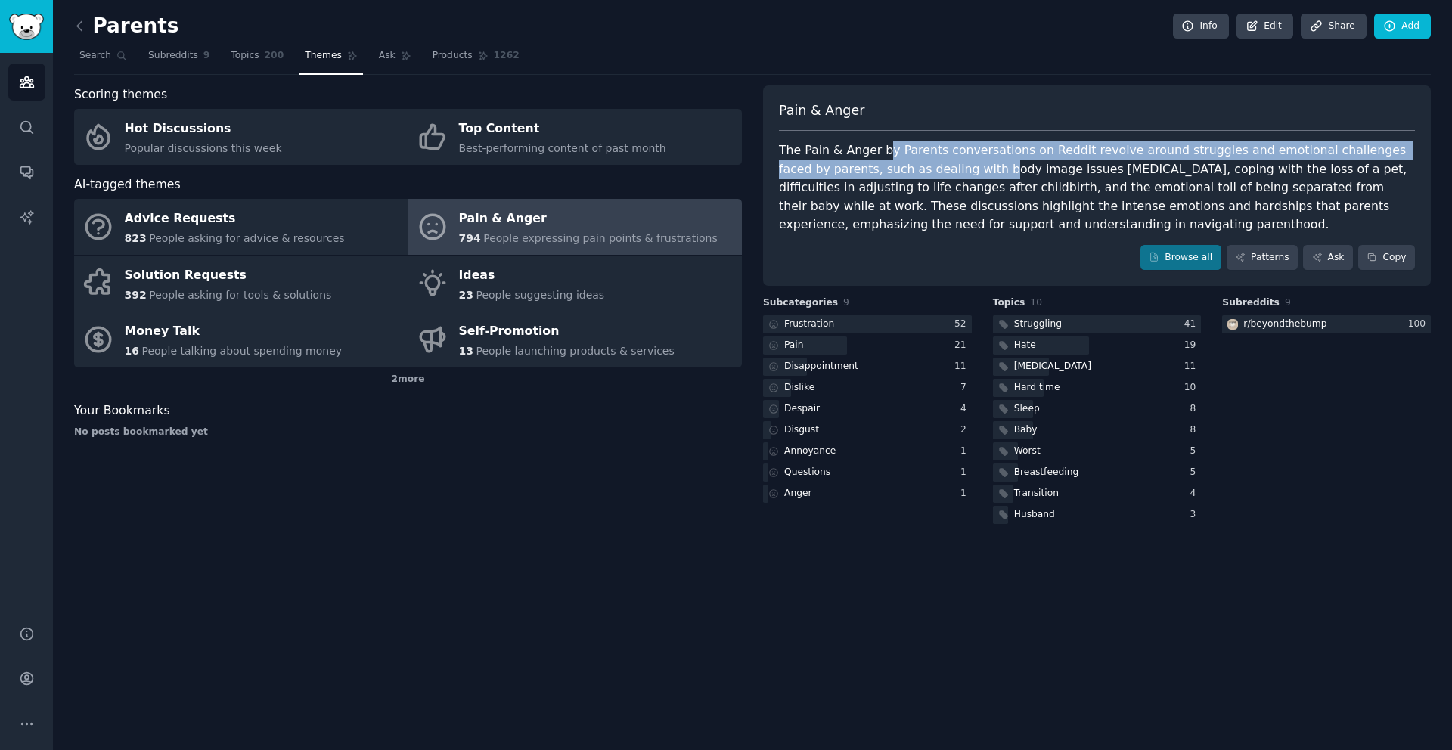
drag, startPoint x: 885, startPoint y: 153, endPoint x: 942, endPoint y: 169, distance: 58.9
click at [942, 169] on div "The Pain & Anger by Parents conversations on Reddit revolve around struggles an…" at bounding box center [1097, 187] width 636 height 93
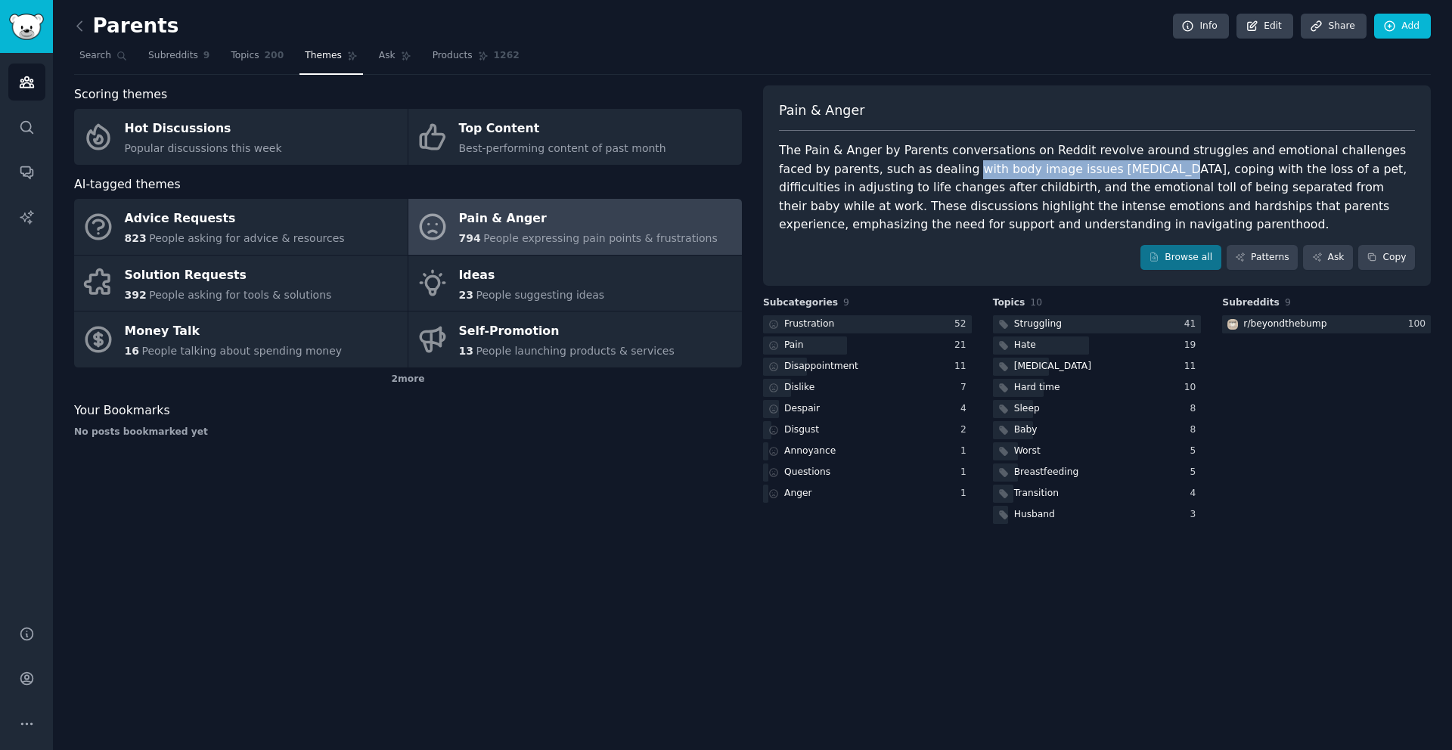
drag, startPoint x: 915, startPoint y: 169, endPoint x: 1100, endPoint y: 169, distance: 185.3
click at [1099, 169] on div "The Pain & Anger by Parents conversations on Reddit revolve around struggles an…" at bounding box center [1097, 187] width 636 height 93
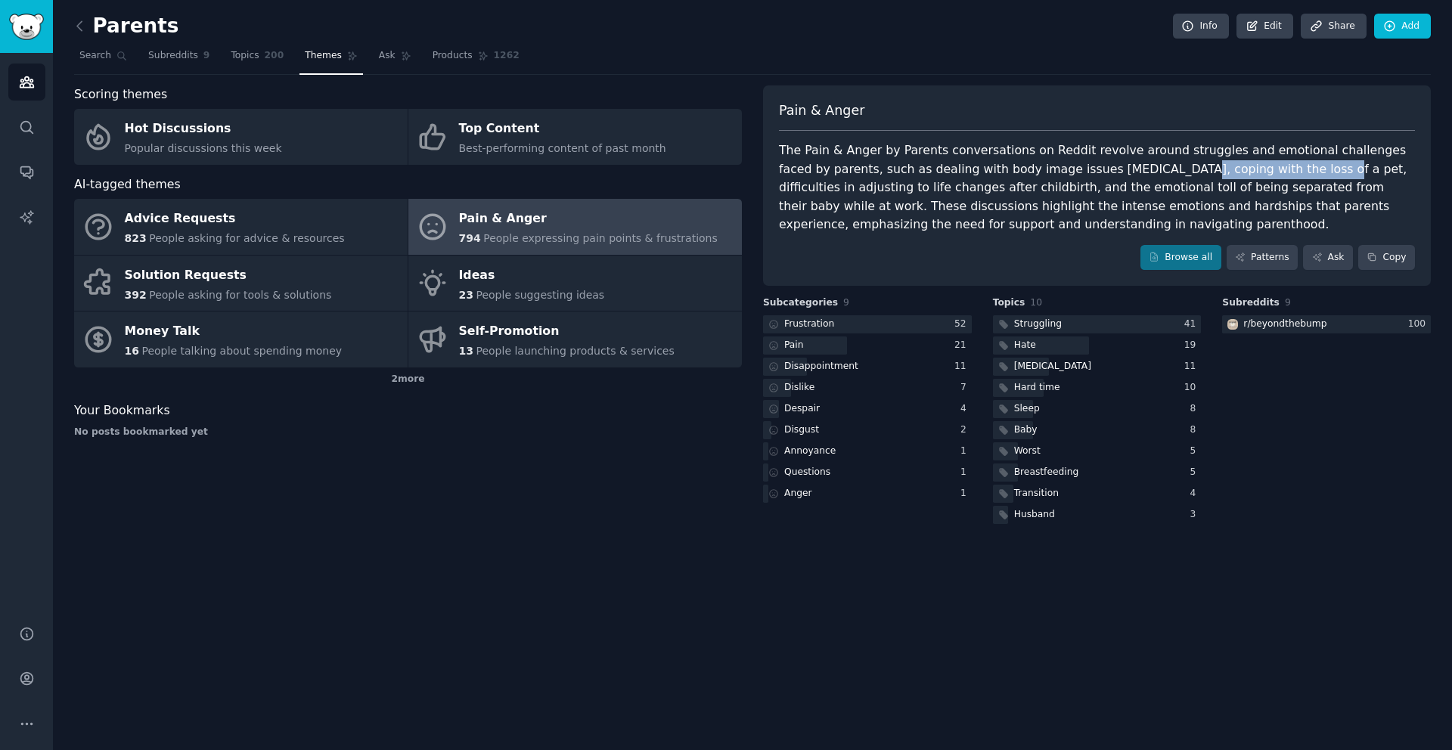
drag, startPoint x: 1118, startPoint y: 168, endPoint x: 1270, endPoint y: 169, distance: 152.8
click at [1248, 169] on div "The Pain & Anger by Parents conversations on Reddit revolve around struggles an…" at bounding box center [1097, 187] width 636 height 93
drag, startPoint x: 1280, startPoint y: 168, endPoint x: 1119, endPoint y: 170, distance: 161.1
click at [1119, 170] on div "The Pain & Anger by Parents conversations on Reddit revolve around struggles an…" at bounding box center [1097, 187] width 636 height 93
click at [1293, 157] on div "The Pain & Anger by Parents conversations on Reddit revolve around struggles an…" at bounding box center [1097, 187] width 636 height 93
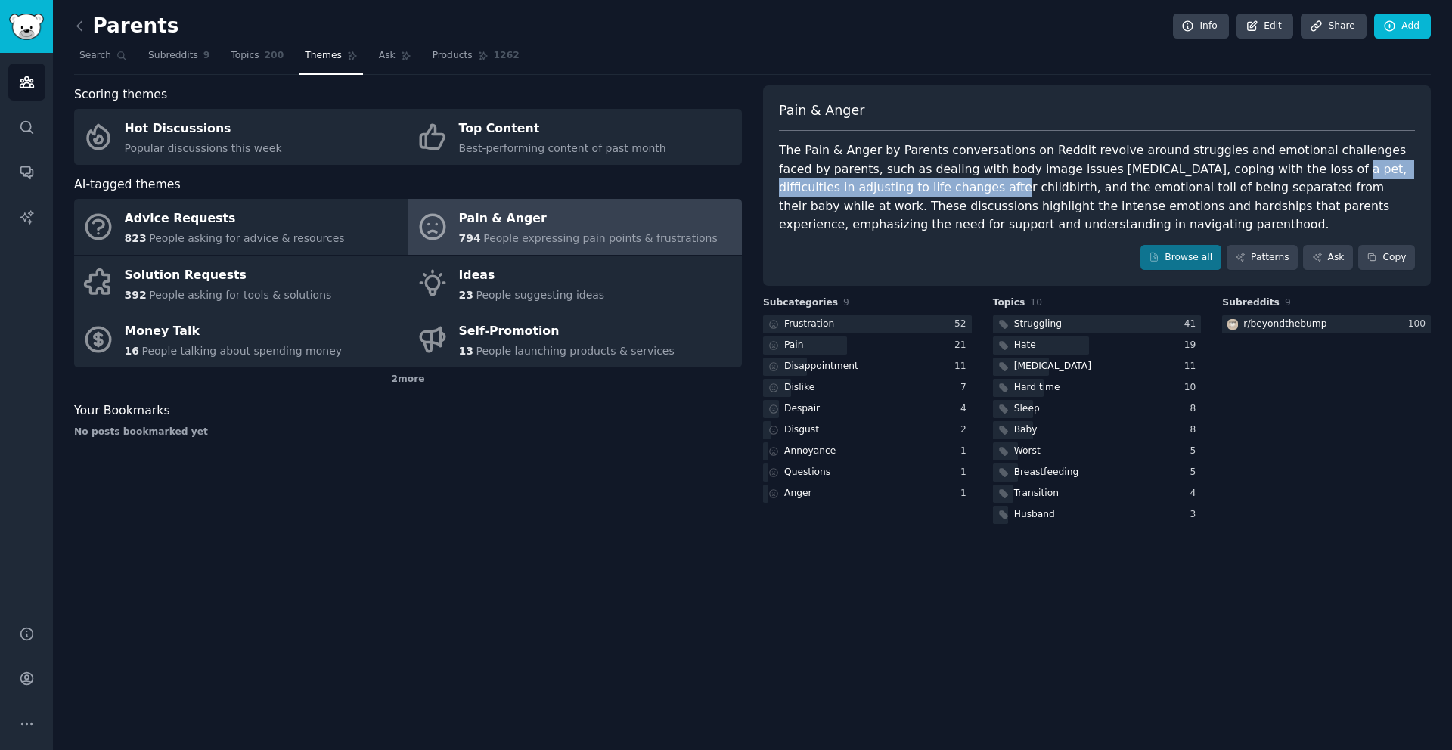
drag, startPoint x: 1257, startPoint y: 172, endPoint x: 889, endPoint y: 185, distance: 367.8
click at [889, 185] on div "The Pain & Anger by Parents conversations on Reddit revolve around struggles an…" at bounding box center [1097, 187] width 636 height 93
click at [927, 187] on div "The Pain & Anger by Parents conversations on Reddit revolve around struggles an…" at bounding box center [1097, 187] width 636 height 93
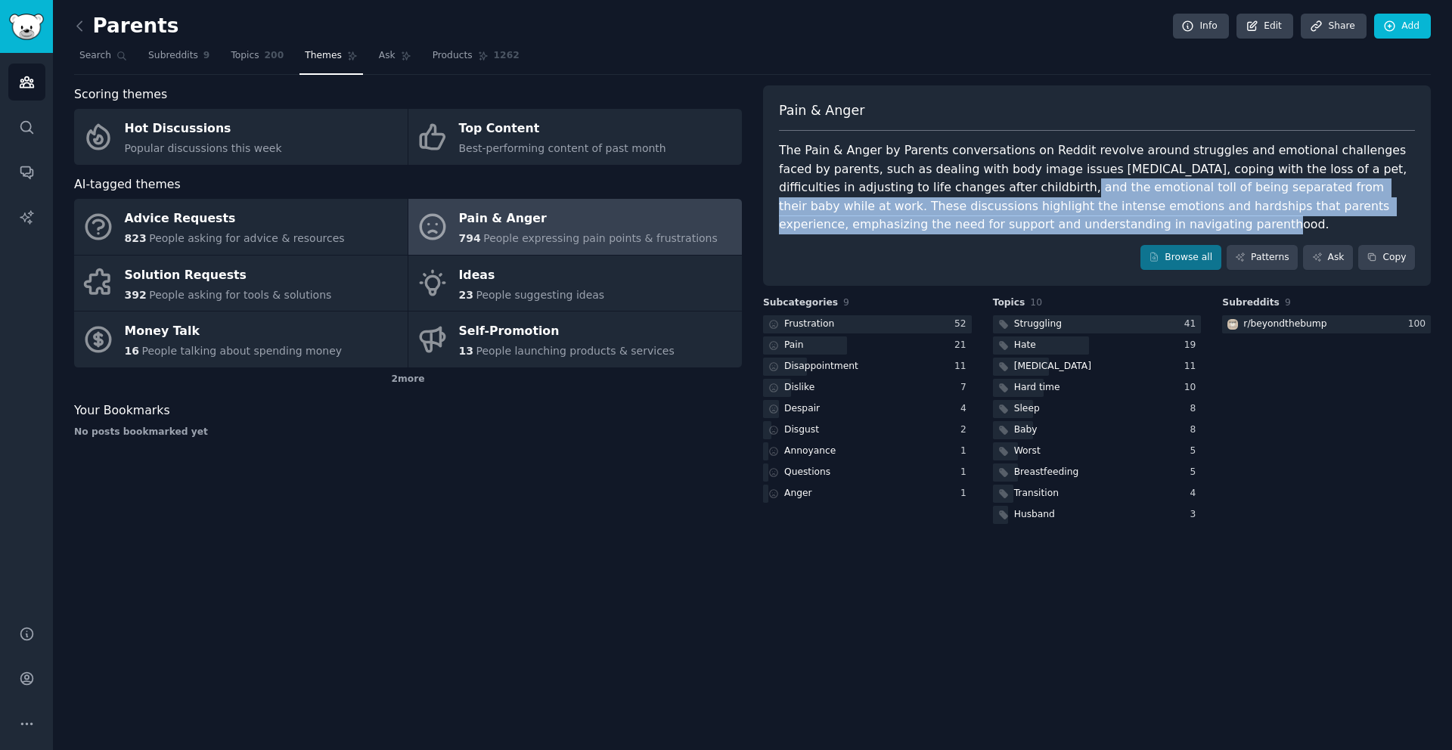
drag, startPoint x: 954, startPoint y: 184, endPoint x: 1042, endPoint y: 227, distance: 97.7
click at [1039, 228] on div "The Pain & Anger by Parents conversations on Reddit revolve around struggles an…" at bounding box center [1097, 187] width 636 height 93
click at [1042, 227] on div "The Pain & Anger by Parents conversations on Reddit revolve around struggles an…" at bounding box center [1097, 187] width 636 height 93
